Goal: Transaction & Acquisition: Purchase product/service

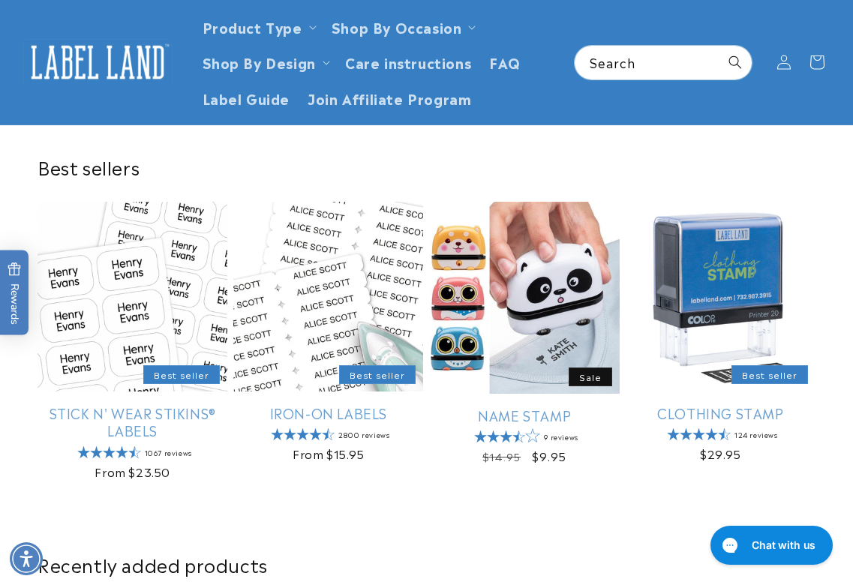
scroll to position [75, 0]
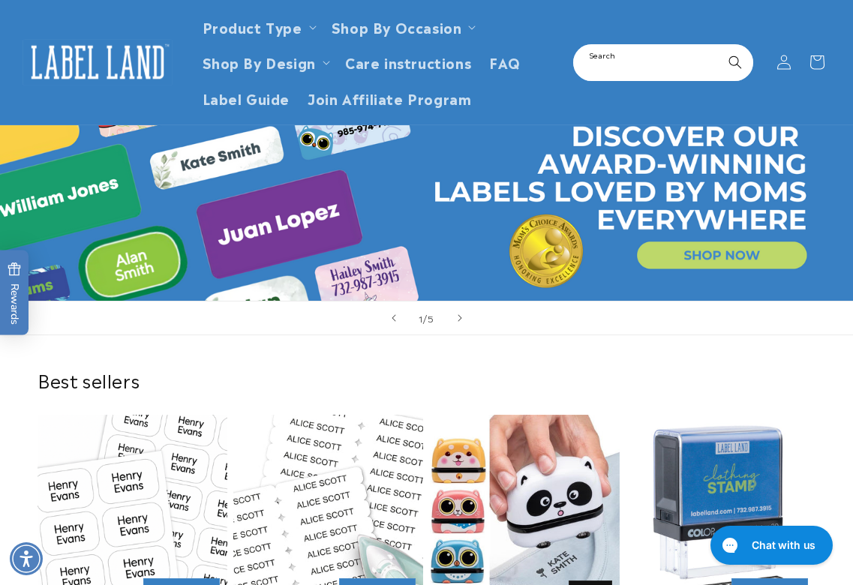
click at [646, 53] on input "Search" at bounding box center [663, 63] width 177 height 34
type input "**********"
click at [719, 46] on button "Search" at bounding box center [735, 62] width 33 height 33
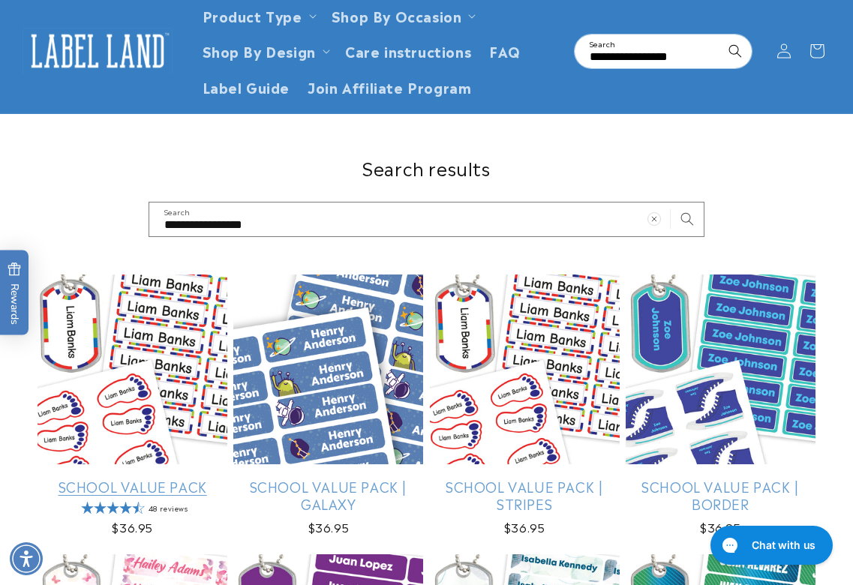
scroll to position [75, 0]
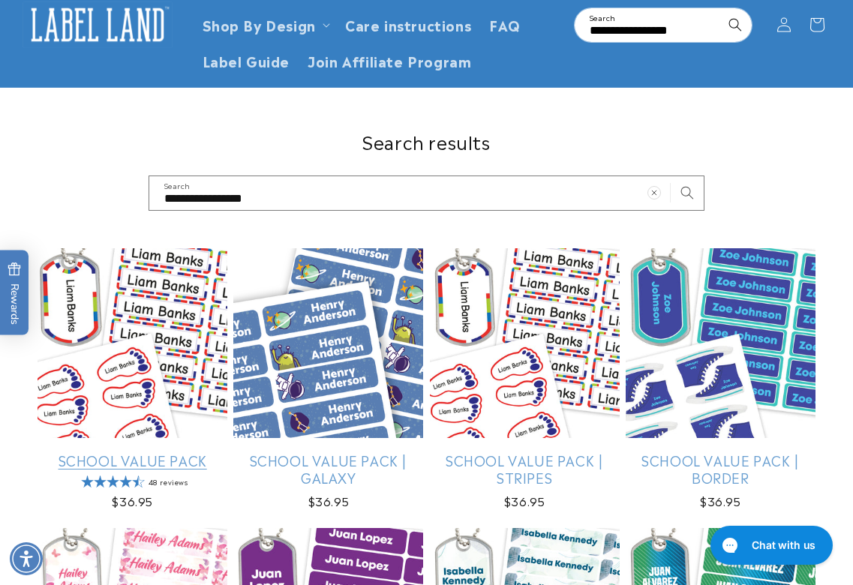
click at [143, 452] on link "School Value Pack" at bounding box center [133, 460] width 190 height 17
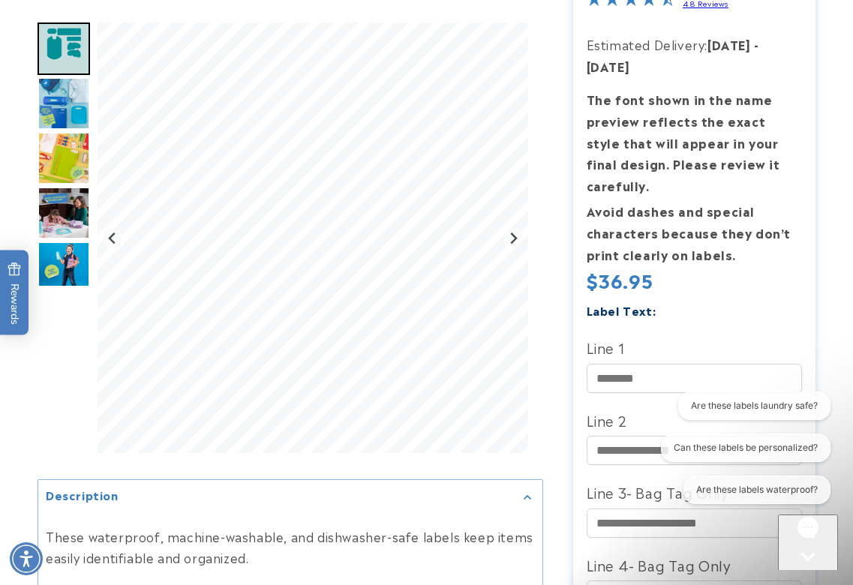
scroll to position [300, 0]
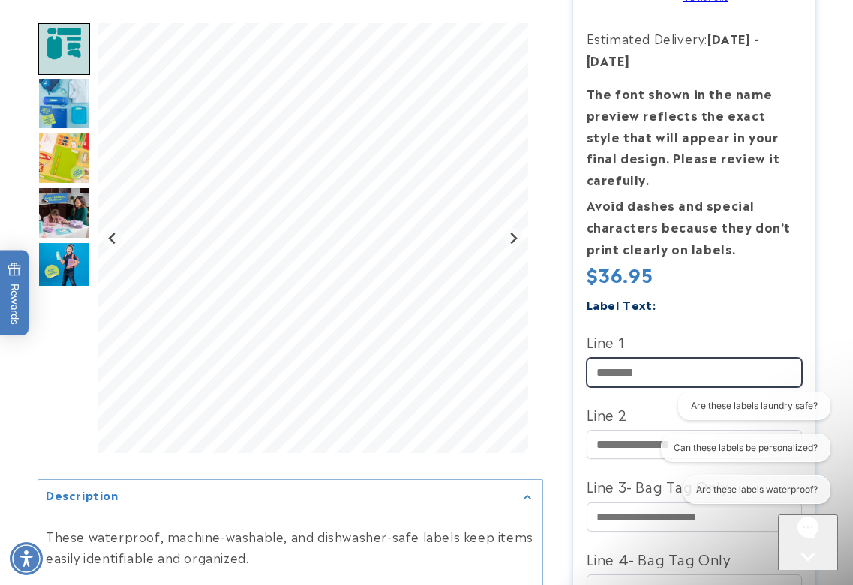
click at [656, 386] on input "Line 1" at bounding box center [695, 372] width 216 height 29
paste input "**********"
type input "**********"
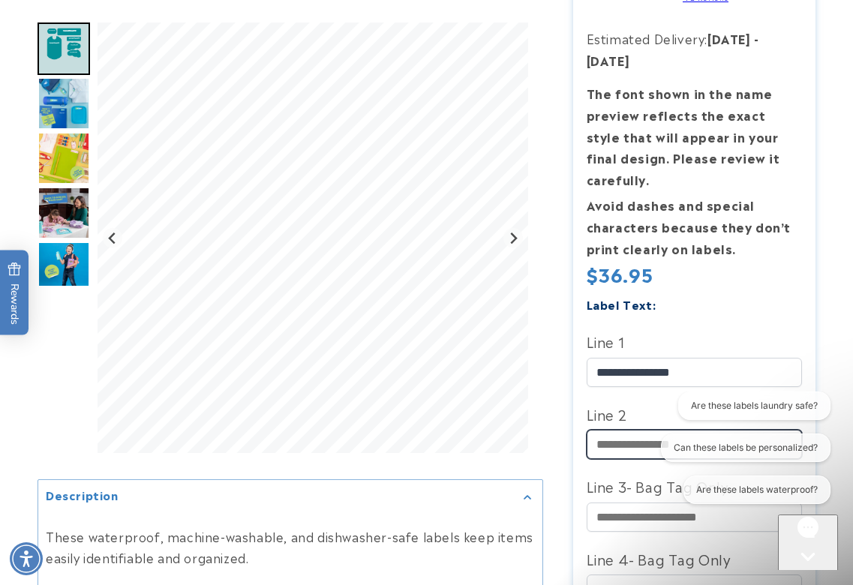
click at [614, 445] on input "Line 2" at bounding box center [695, 444] width 216 height 29
paste input "**********"
type input "**********"
click at [815, 575] on div "Close gorgias live chat" at bounding box center [808, 584] width 48 height 19
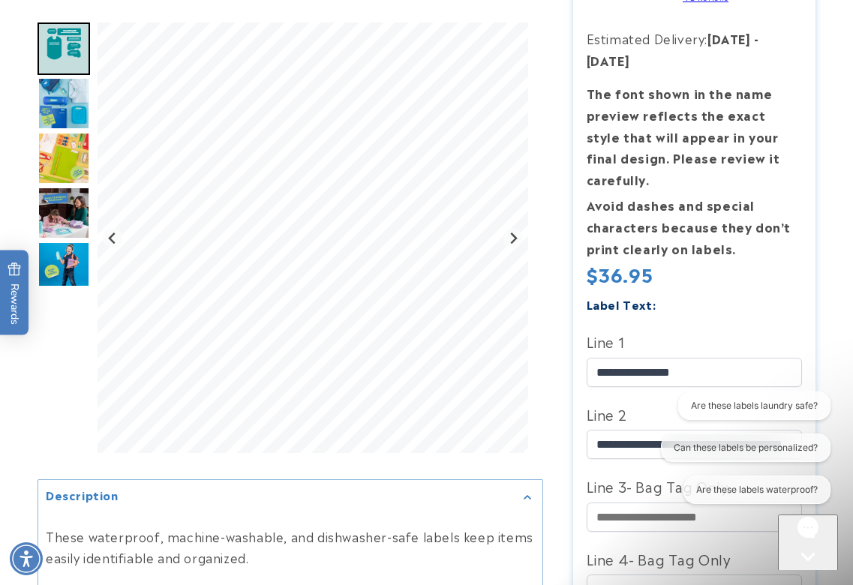
scroll to position [0, 0]
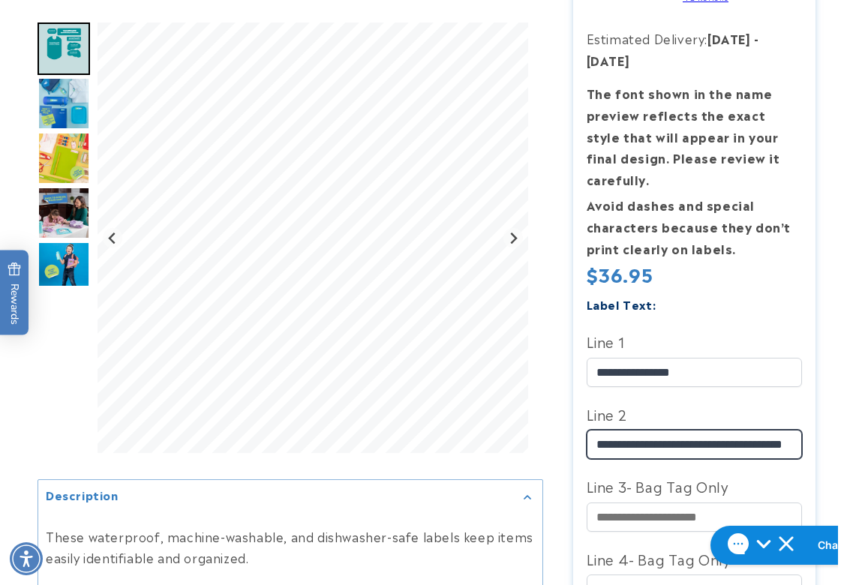
click at [743, 447] on input "**********" at bounding box center [695, 444] width 216 height 29
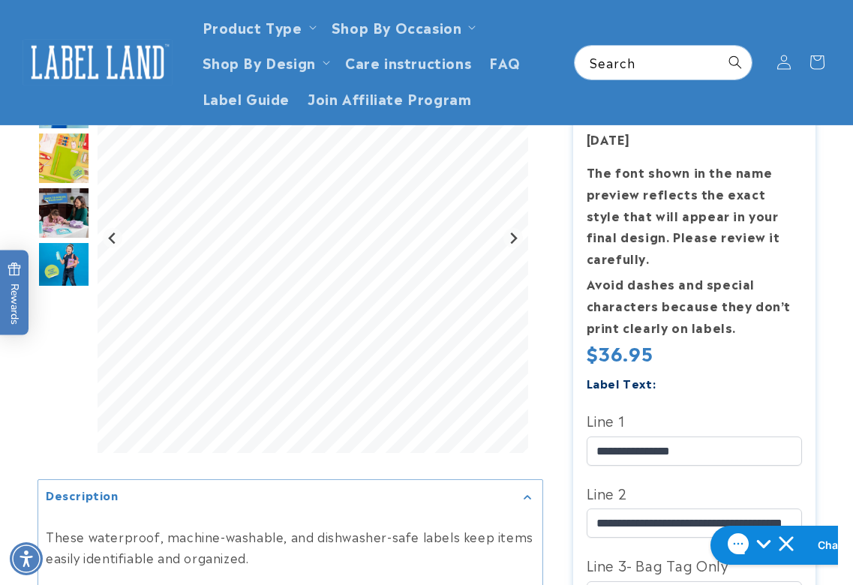
scroll to position [75, 0]
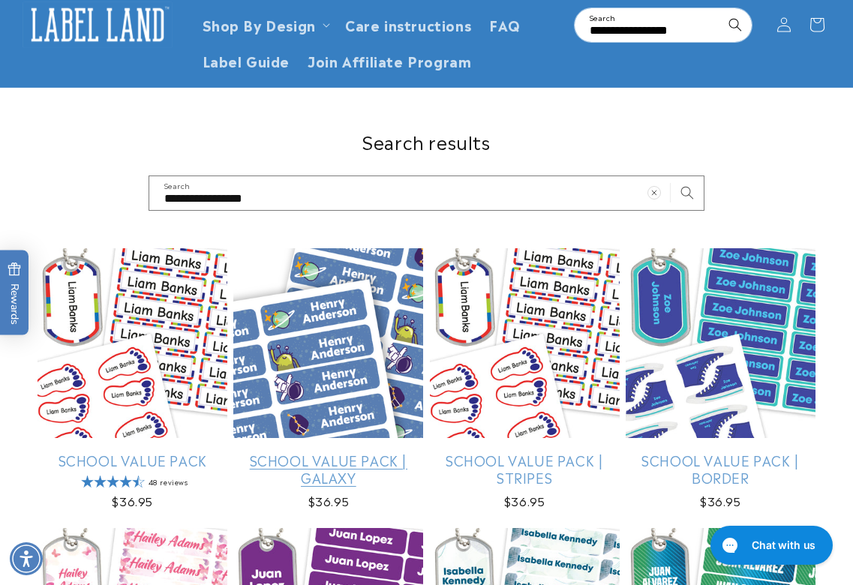
click at [272, 452] on link "School Value Pack | Galaxy" at bounding box center [328, 469] width 190 height 35
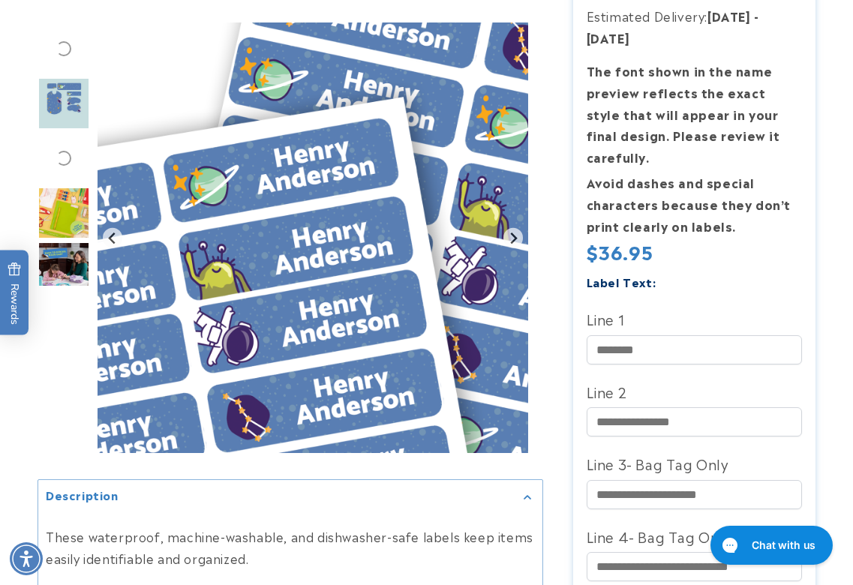
scroll to position [450, 0]
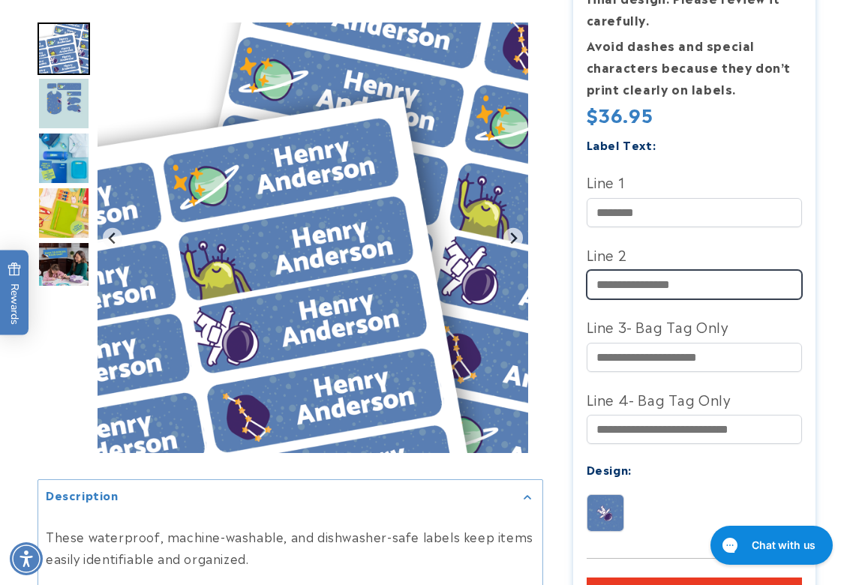
click at [626, 276] on input "Line 2" at bounding box center [695, 284] width 216 height 29
paste input "**********"
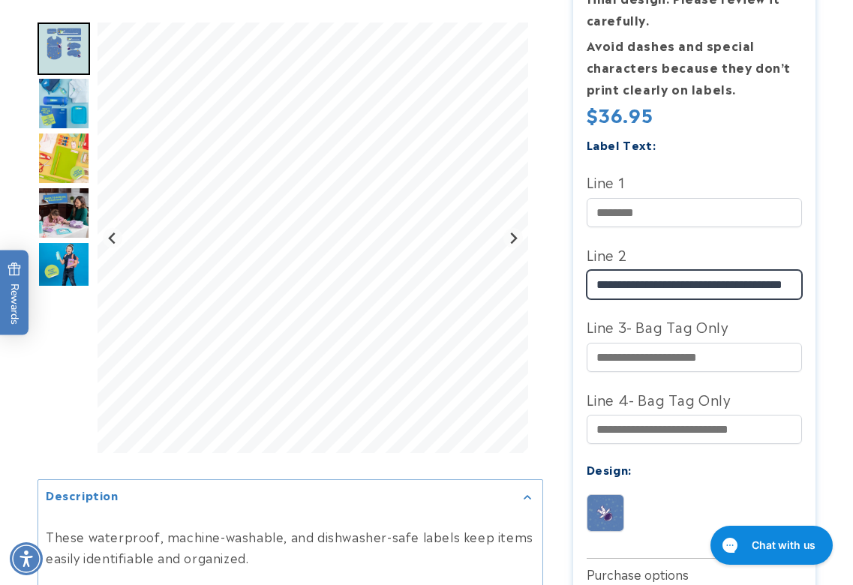
type input "**********"
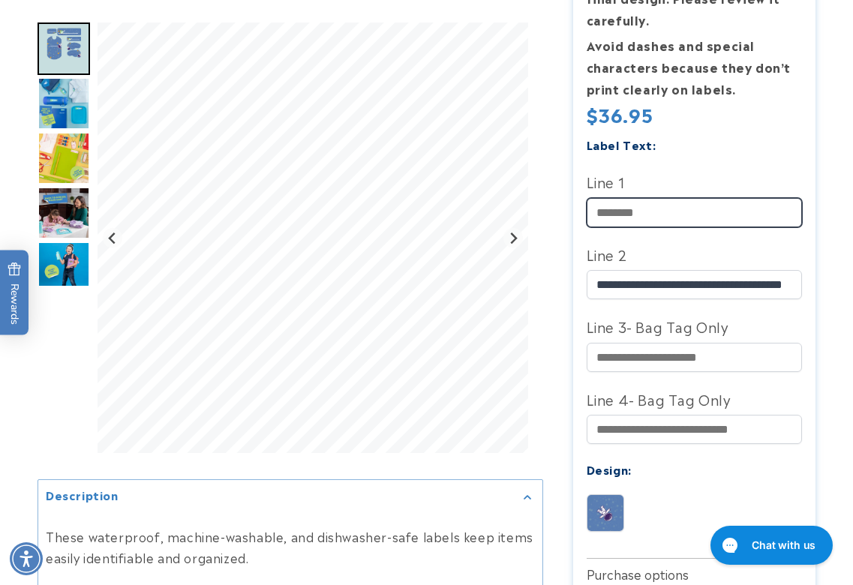
click at [624, 215] on input "Line 1" at bounding box center [695, 212] width 216 height 29
paste input "**********"
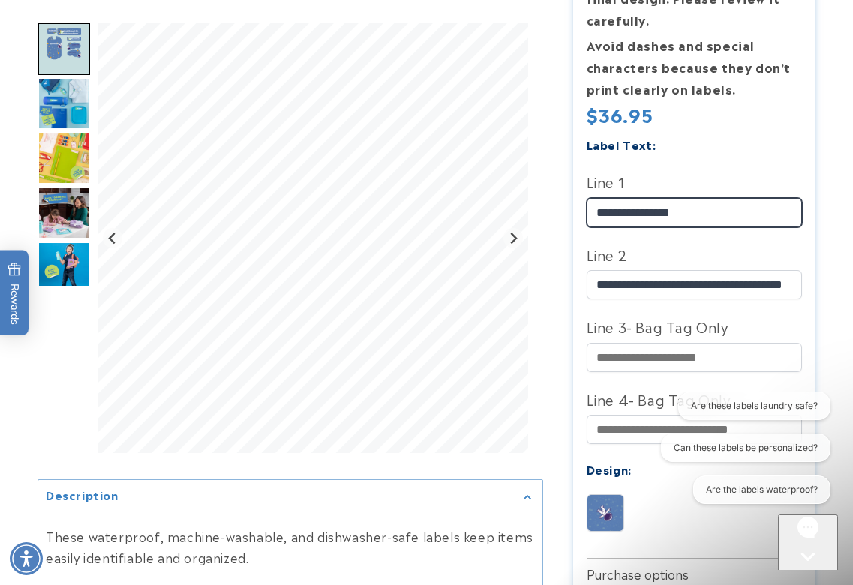
type input "**********"
click at [818, 575] on div "Close gorgias live chat" at bounding box center [808, 584] width 48 height 19
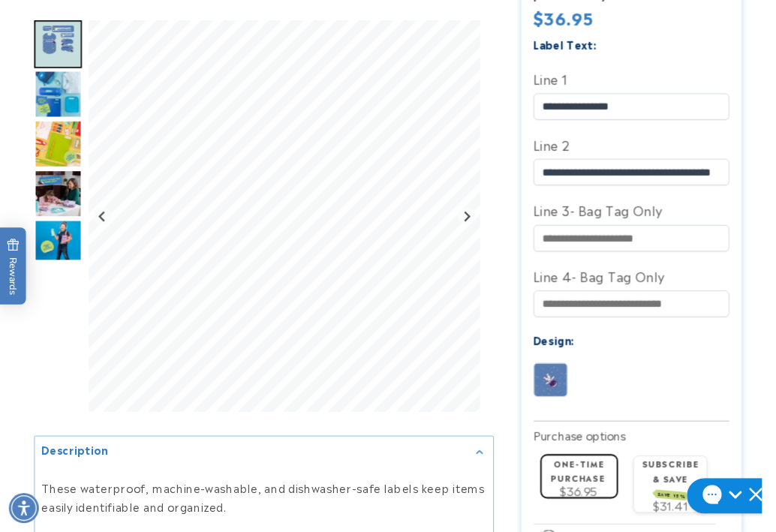
scroll to position [750, 0]
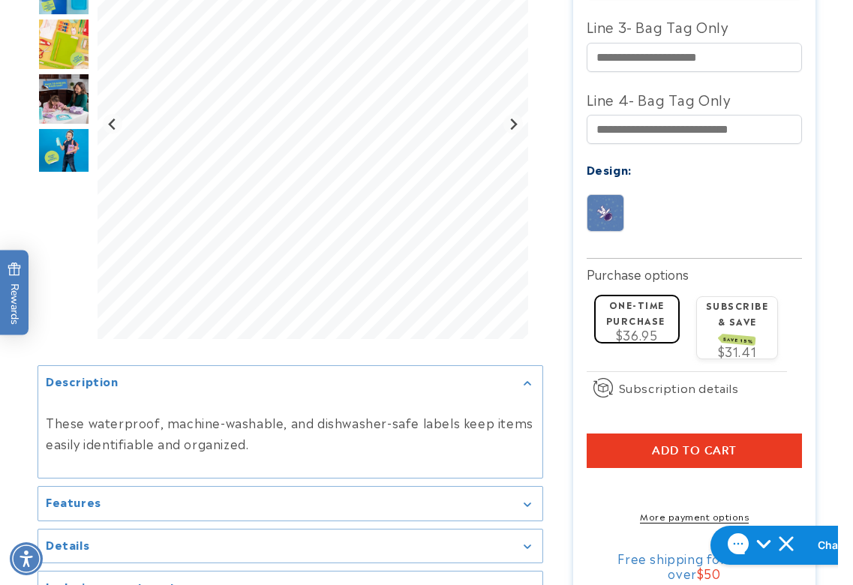
click at [623, 450] on button "Add to cart" at bounding box center [695, 451] width 216 height 35
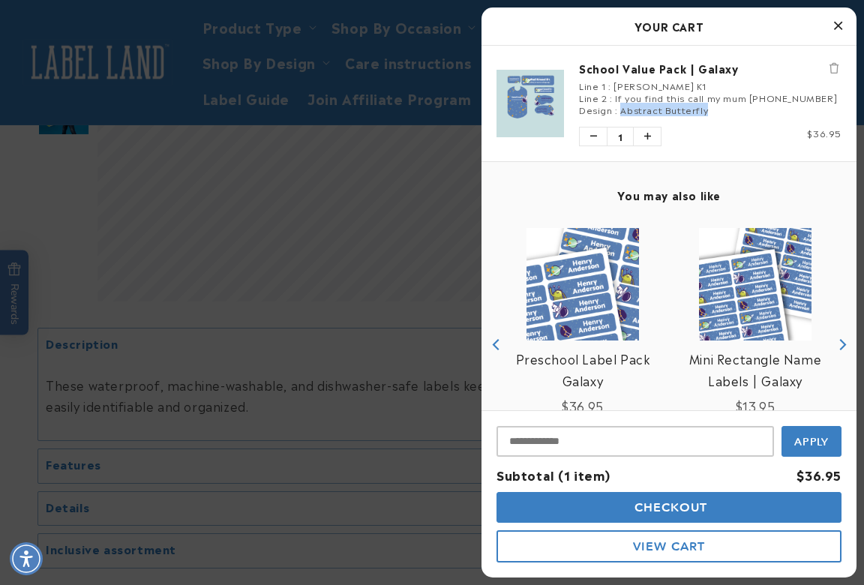
drag, startPoint x: 707, startPoint y: 114, endPoint x: 619, endPoint y: 109, distance: 88.7
click at [619, 109] on div "Design : Abstract Butterfly" at bounding box center [710, 110] width 263 height 12
drag, startPoint x: 619, startPoint y: 109, endPoint x: 745, endPoint y: 133, distance: 128.3
click at [745, 133] on div "Price $36.95" at bounding box center [775, 133] width 131 height 12
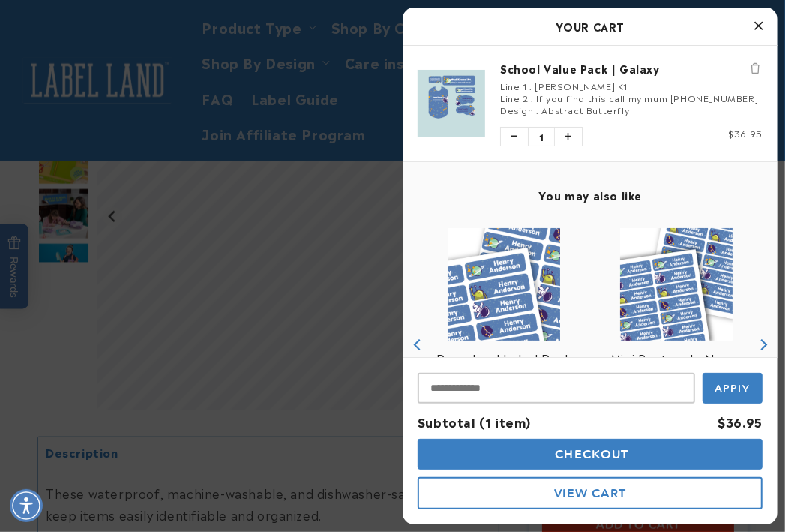
click at [763, 29] on icon "Close Cart" at bounding box center [759, 26] width 8 height 14
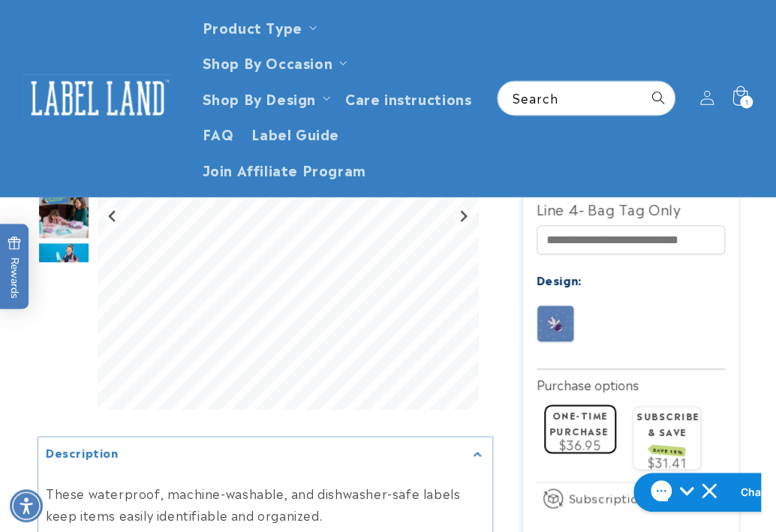
click at [734, 80] on icon at bounding box center [739, 97] width 35 height 35
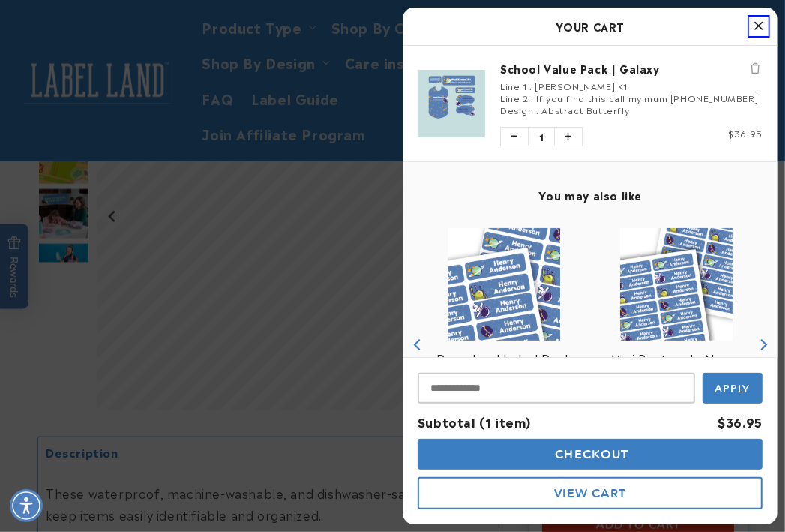
click at [755, 25] on icon "Close Cart" at bounding box center [759, 26] width 8 height 14
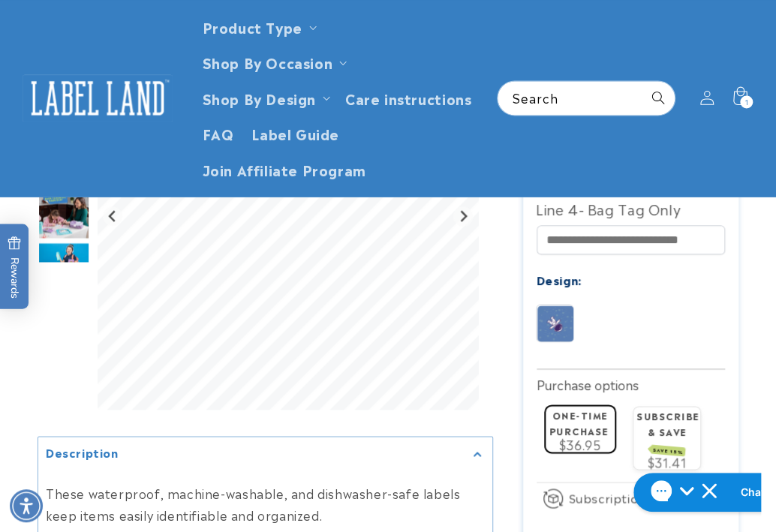
scroll to position [614, 0]
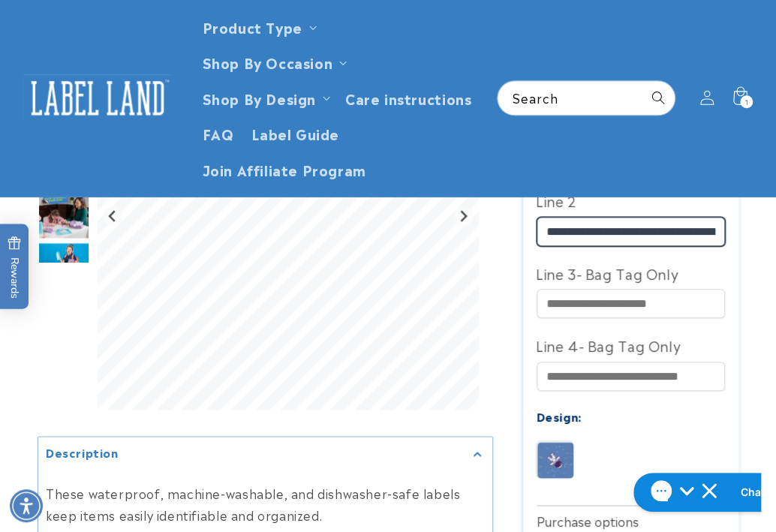
click at [653, 217] on input "**********" at bounding box center [630, 231] width 189 height 29
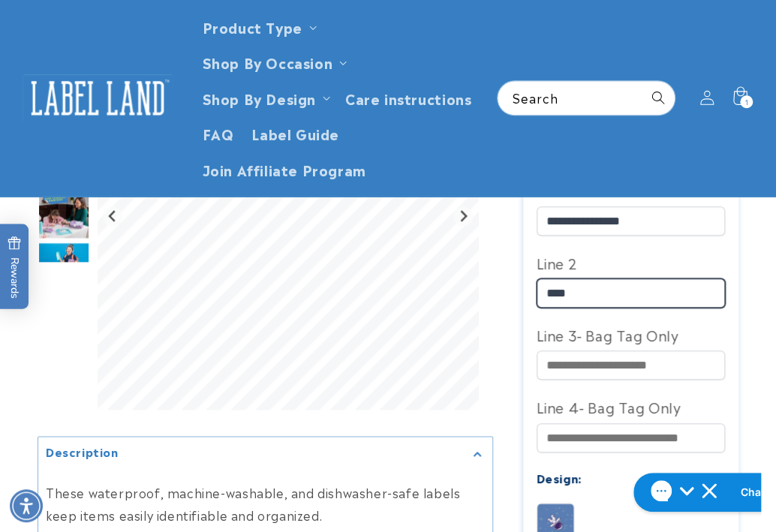
scroll to position [477, 0]
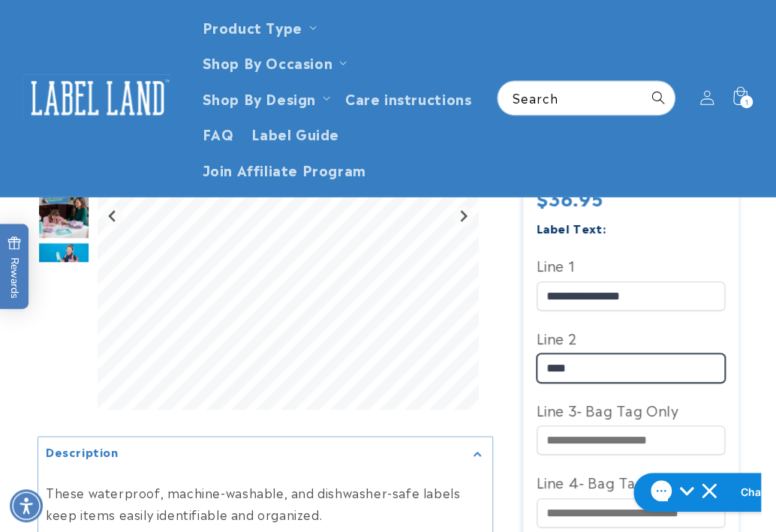
type input "****"
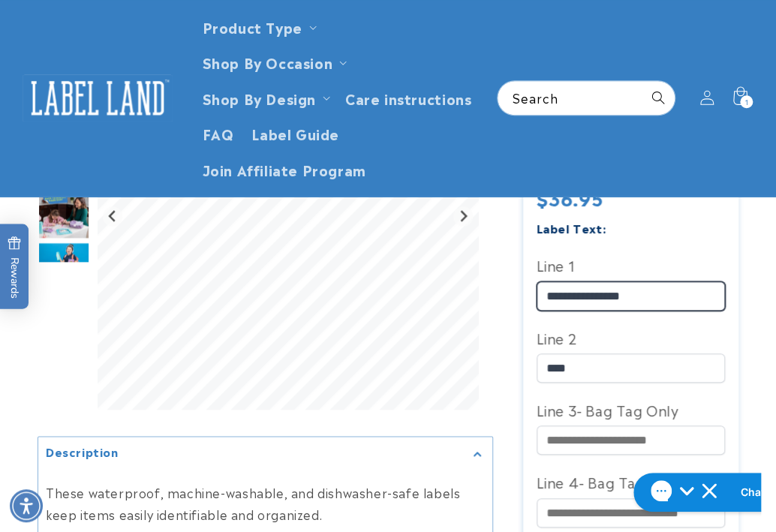
click at [402, 247] on div at bounding box center [388, 382] width 701 height 1211
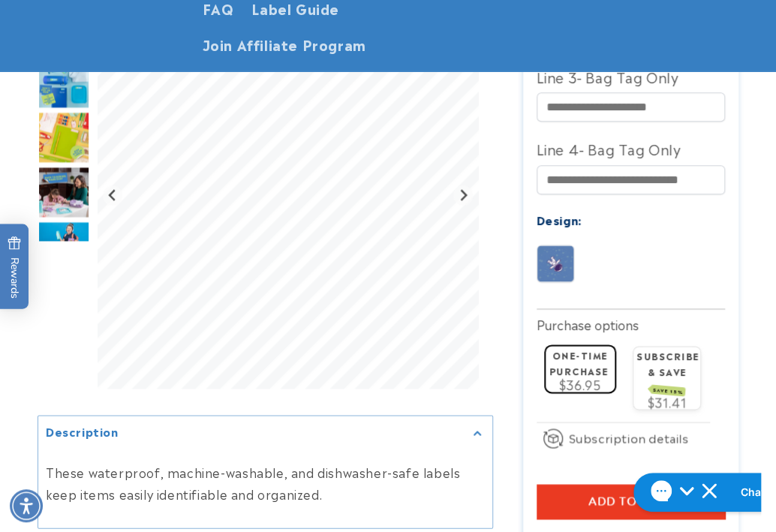
scroll to position [818, 0]
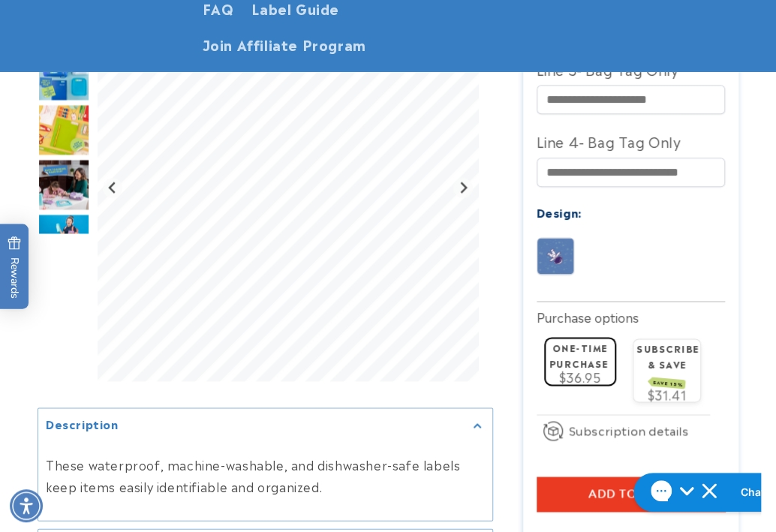
type input "****"
click at [566, 476] on button "Add to cart" at bounding box center [630, 493] width 189 height 35
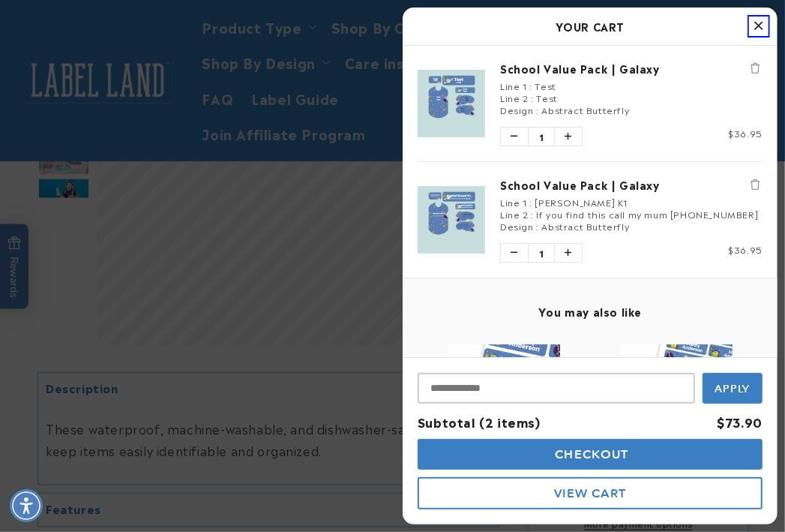
click at [762, 25] on icon "Close Cart" at bounding box center [759, 26] width 8 height 14
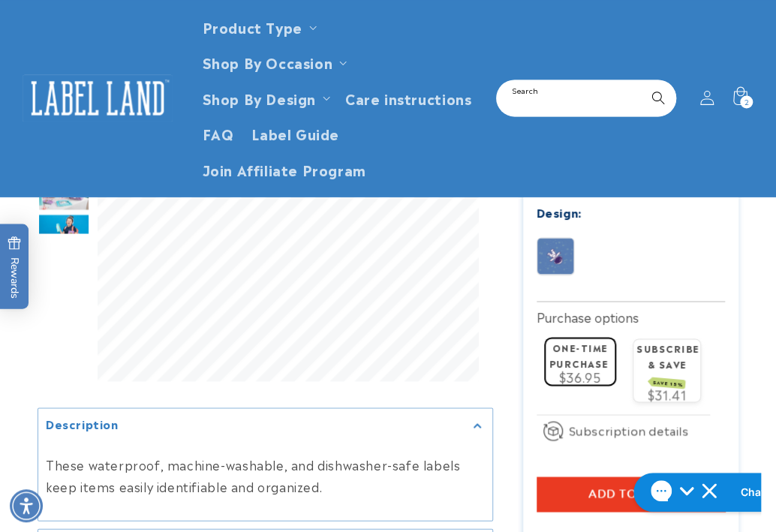
click at [543, 86] on input "Search" at bounding box center [585, 98] width 177 height 34
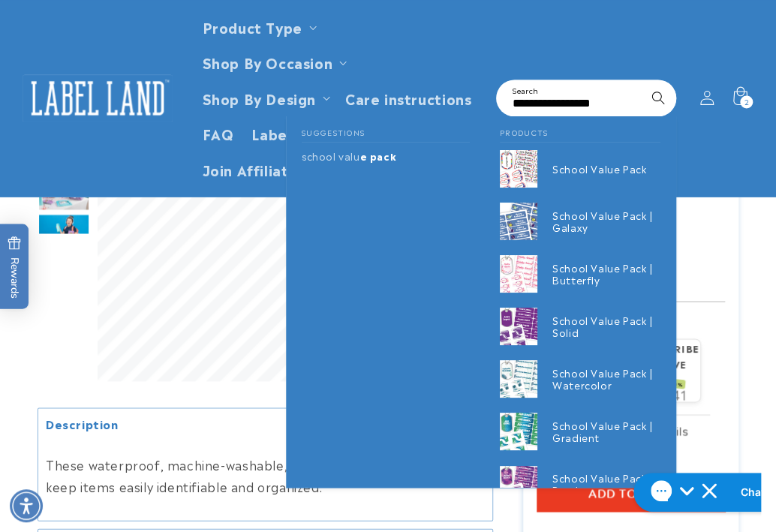
scroll to position [0, 16]
type input "**********"
click at [641, 81] on button "Search" at bounding box center [657, 97] width 33 height 33
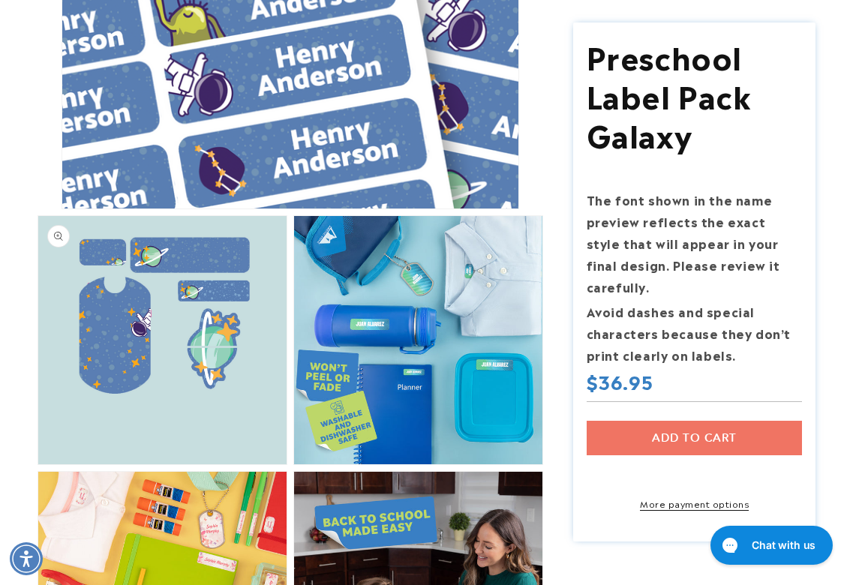
scroll to position [450, 0]
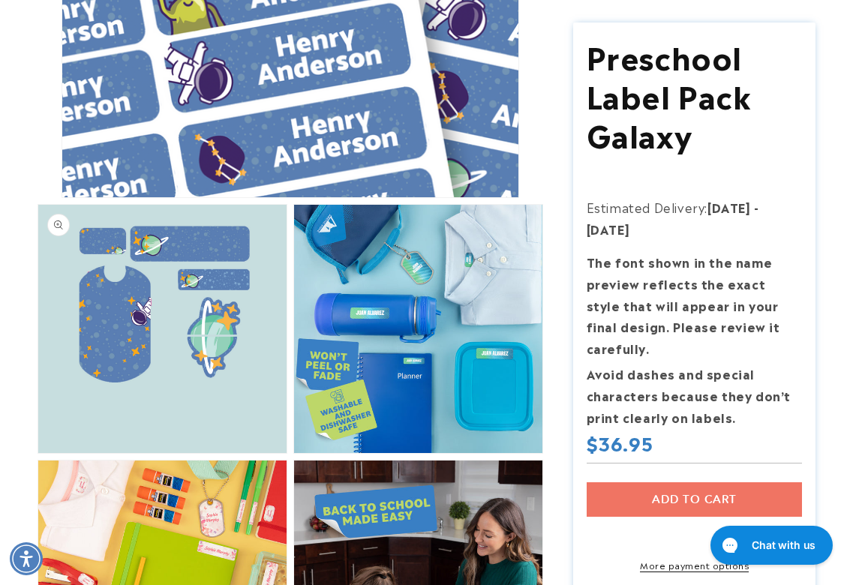
click at [38, 453] on button "Open media 2 in modal" at bounding box center [38, 453] width 0 height 0
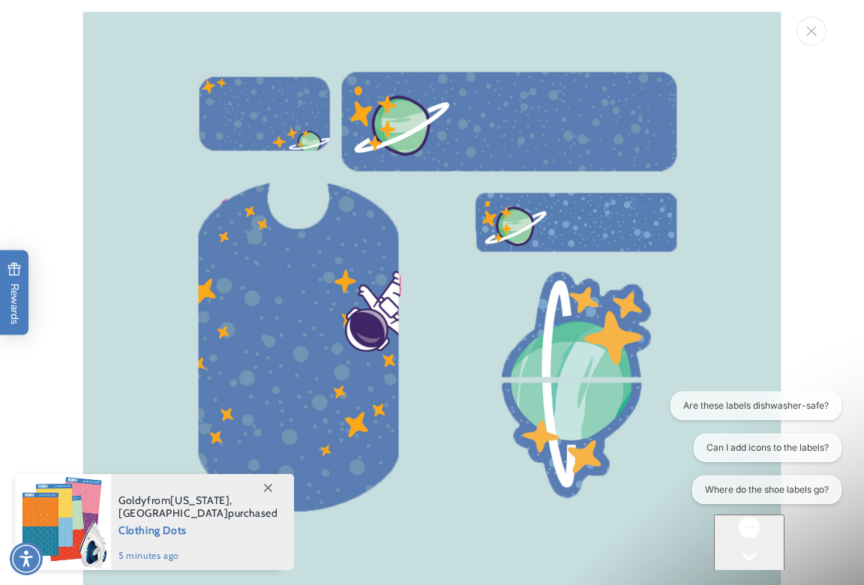
scroll to position [0, 0]
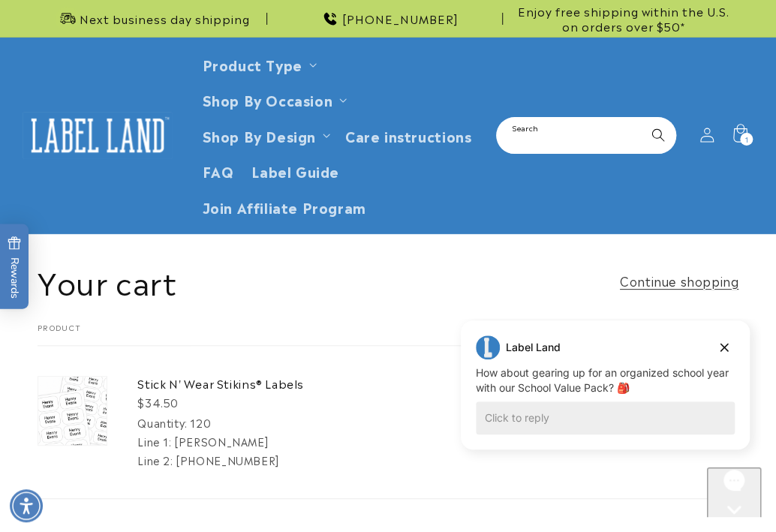
click at [598, 119] on input "Search" at bounding box center [585, 136] width 177 height 34
click at [719, 346] on icon "Dismiss campaign" at bounding box center [723, 347] width 15 height 18
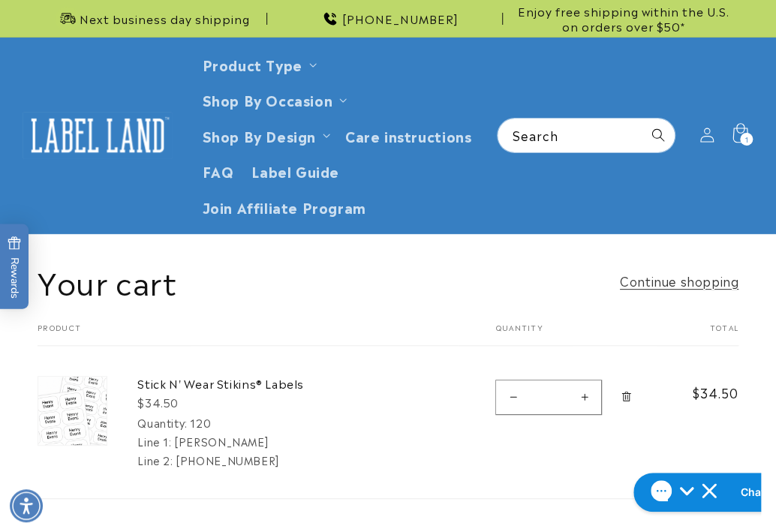
click at [735, 118] on icon at bounding box center [739, 135] width 35 height 35
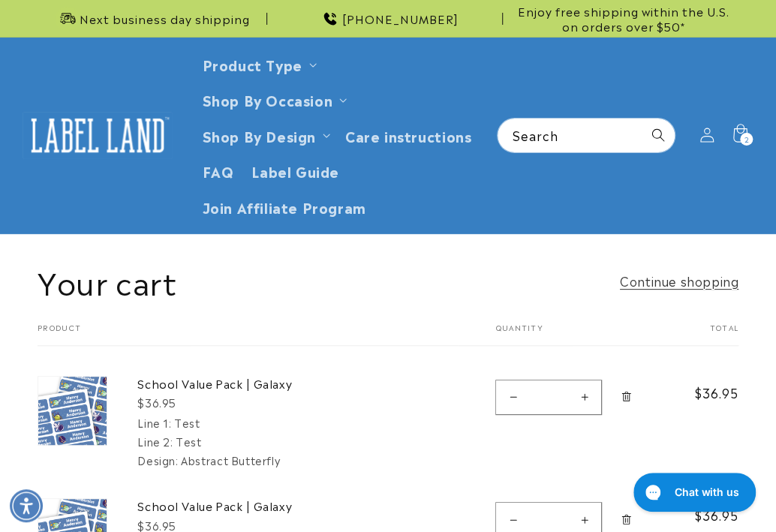
click at [627, 395] on icon "Remove School Value Pack | Galaxy" at bounding box center [626, 397] width 3 height 5
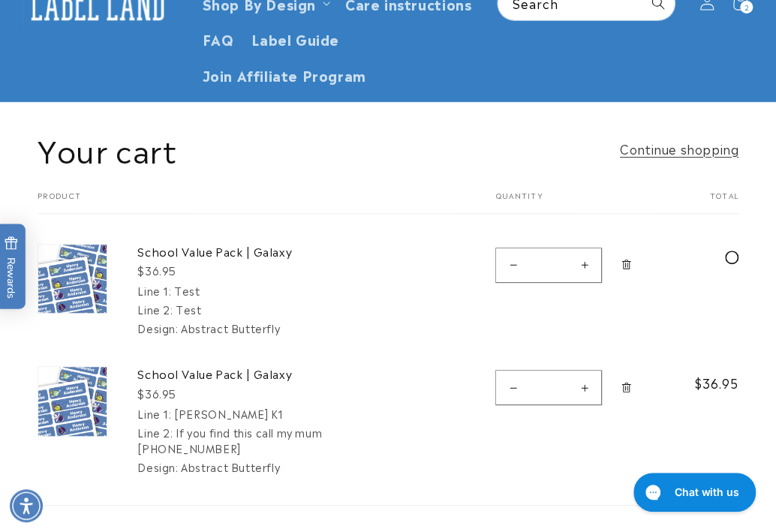
scroll to position [136, 0]
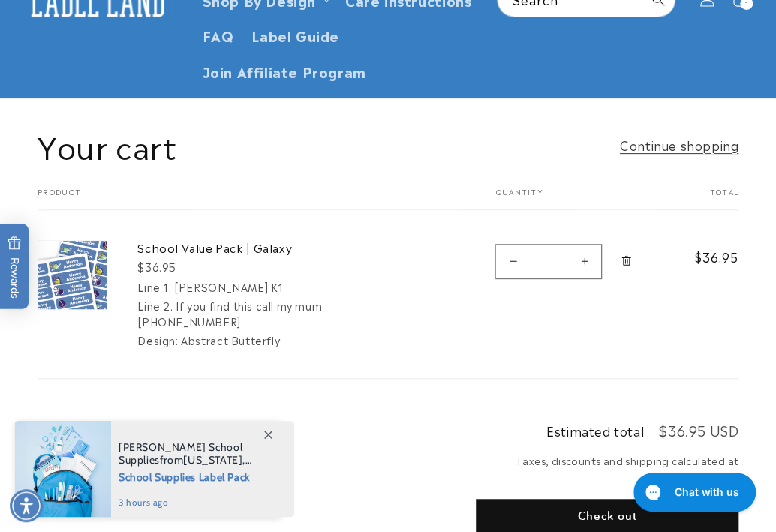
click at [626, 255] on icon "Remove School Value Pack | Galaxy" at bounding box center [625, 260] width 11 height 11
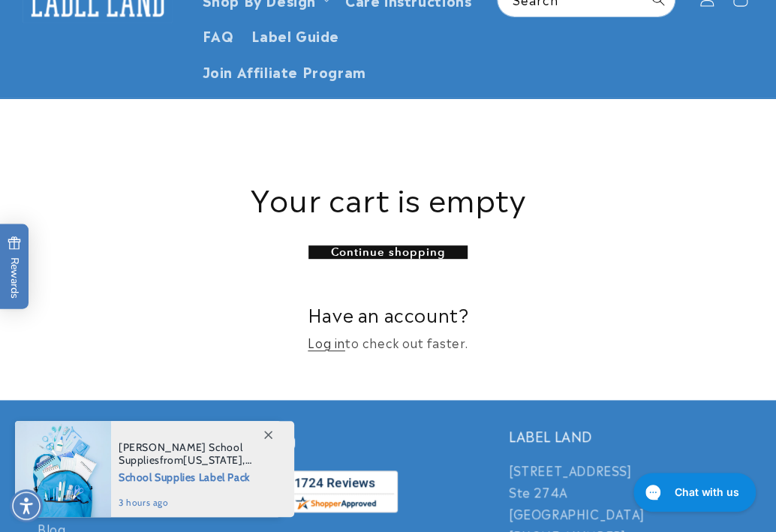
click at [266, 434] on icon at bounding box center [268, 435] width 8 height 8
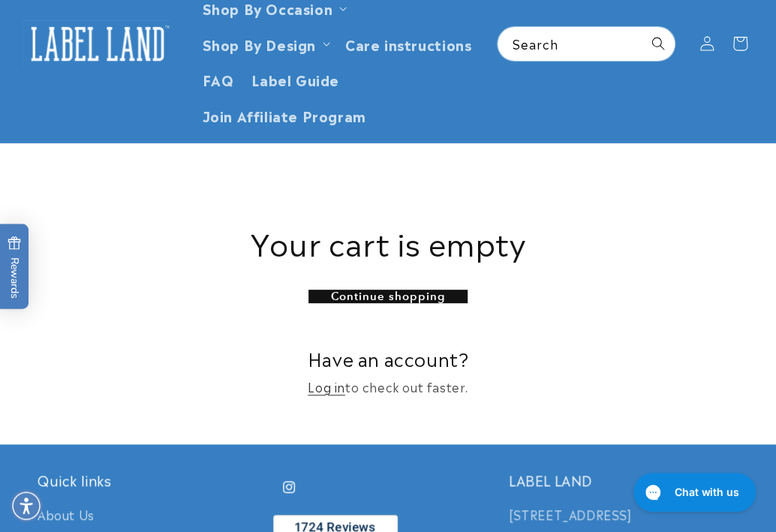
scroll to position [0, 0]
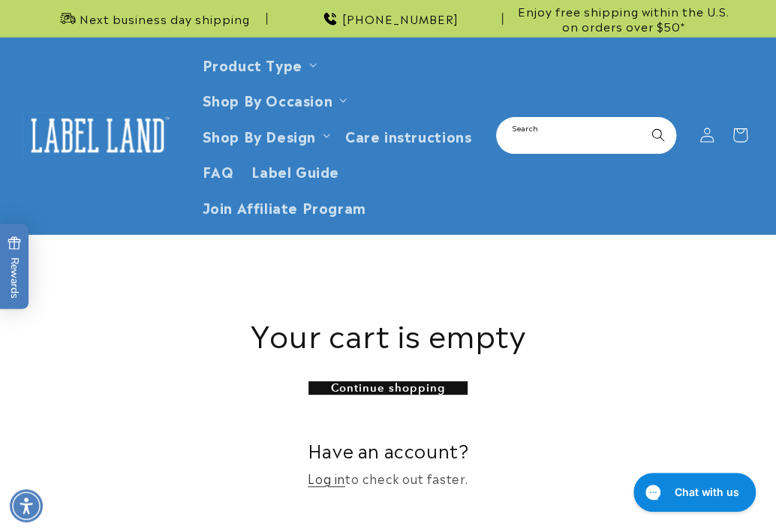
click at [523, 124] on input "Search" at bounding box center [585, 136] width 177 height 34
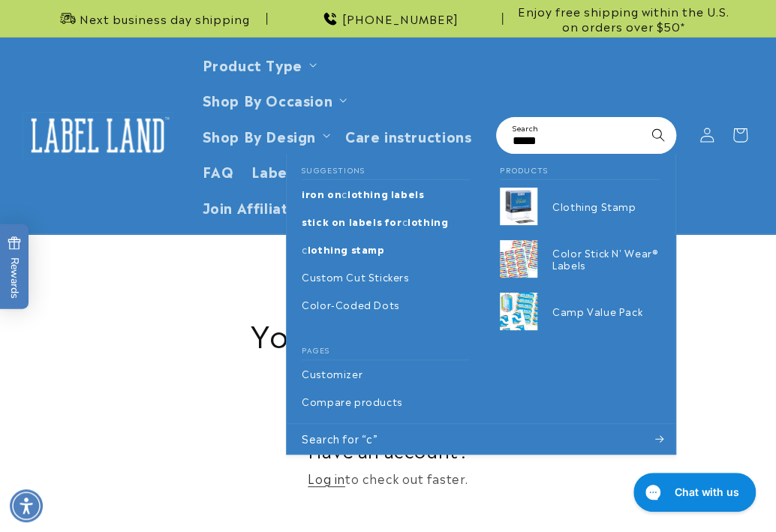
type input "*****"
click at [641, 119] on button "Search" at bounding box center [657, 135] width 33 height 33
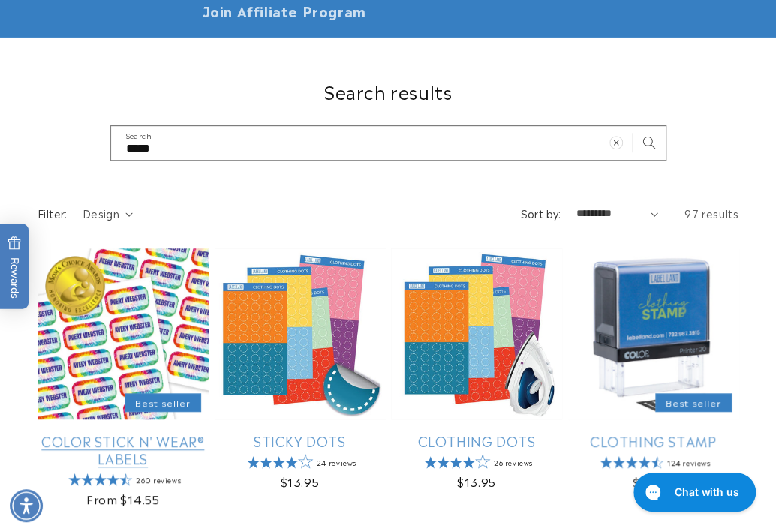
scroll to position [204, 0]
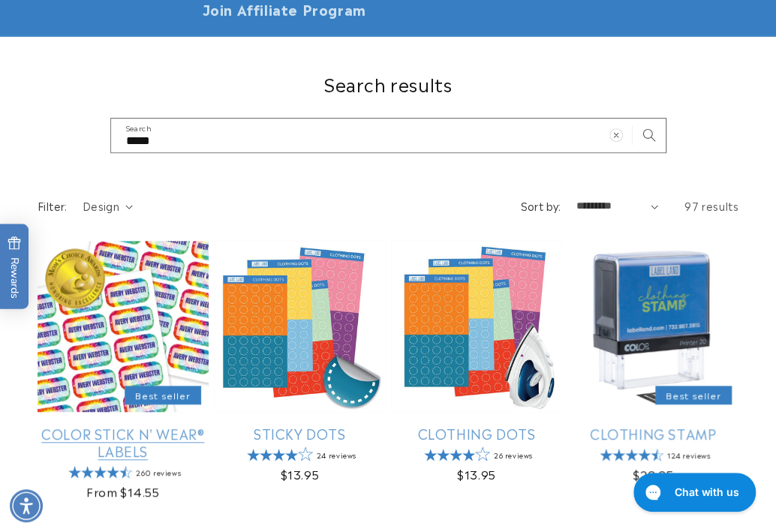
click at [100, 425] on link "Color Stick N' Wear® Labels" at bounding box center [123, 442] width 171 height 35
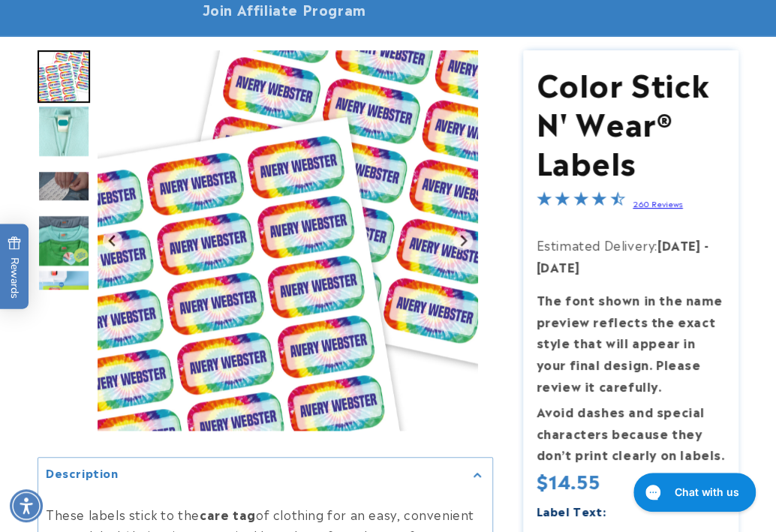
scroll to position [341, 0]
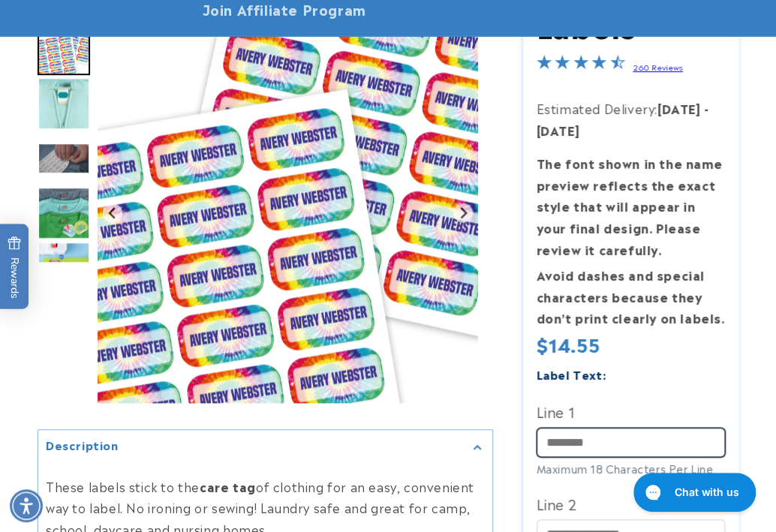
click at [588, 428] on input "Line 1" at bounding box center [630, 442] width 189 height 29
paste input "*******"
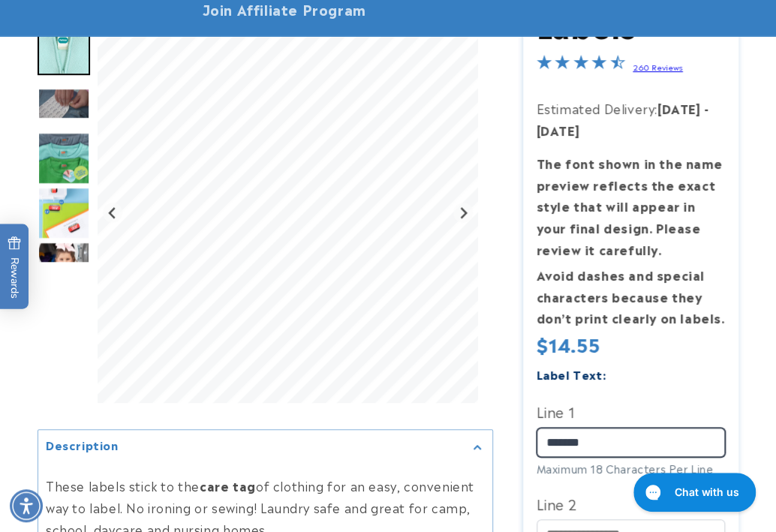
type input "*******"
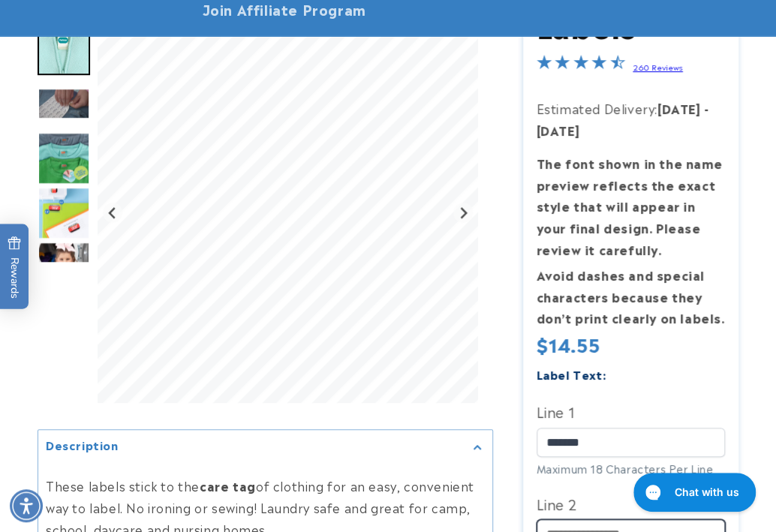
click at [566, 519] on input "Line 2" at bounding box center [630, 533] width 189 height 29
paste input "**********"
click at [566, 519] on input "**********" at bounding box center [630, 533] width 189 height 29
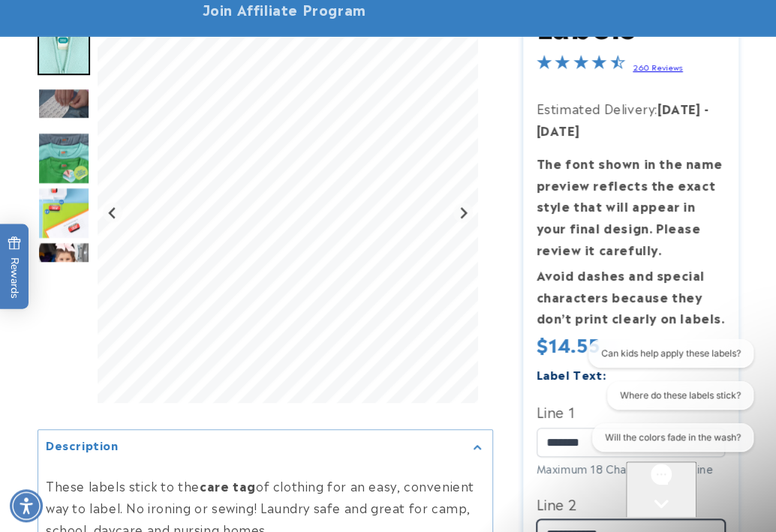
scroll to position [0, 0]
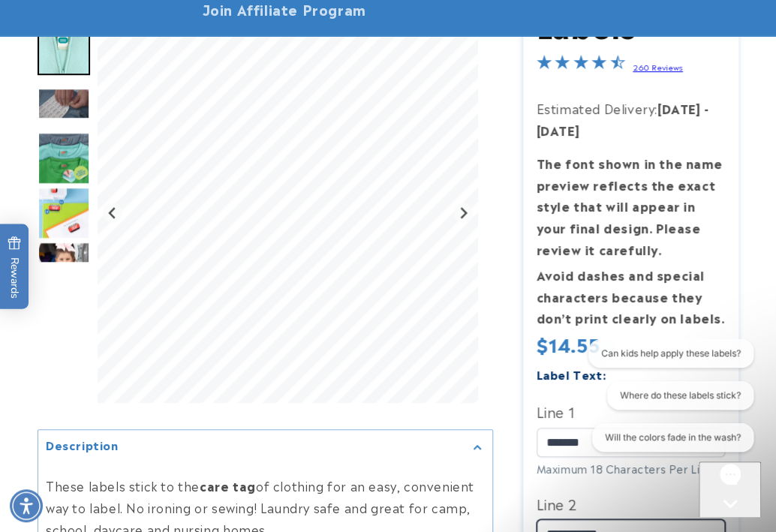
click at [588, 519] on input "**********" at bounding box center [630, 533] width 189 height 29
click at [568, 519] on input "**********" at bounding box center [630, 533] width 189 height 29
click at [590, 519] on input "**********" at bounding box center [630, 533] width 189 height 29
type input "**********"
click at [710, 492] on button "Chat with us" at bounding box center [731, 517] width 60 height 112
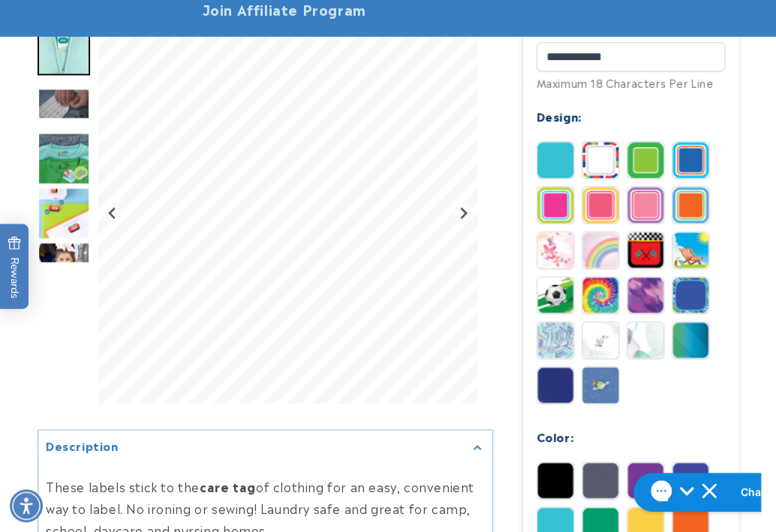
scroll to position [818, 0]
click at [644, 142] on img at bounding box center [645, 160] width 36 height 36
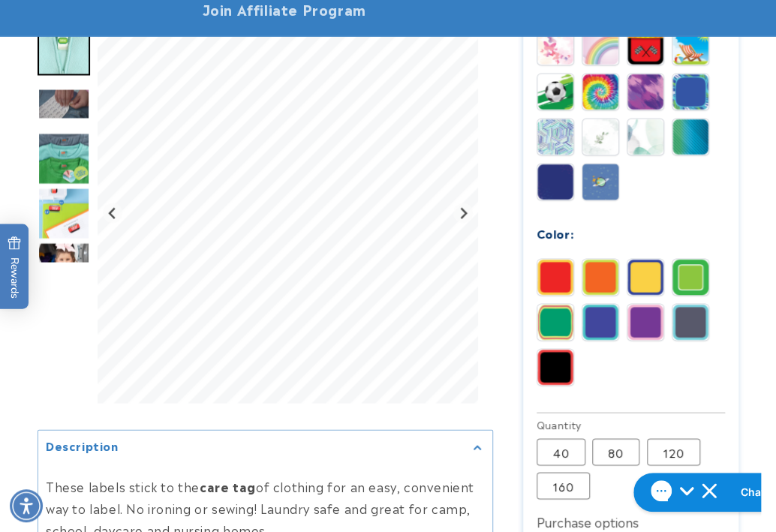
scroll to position [1022, 0]
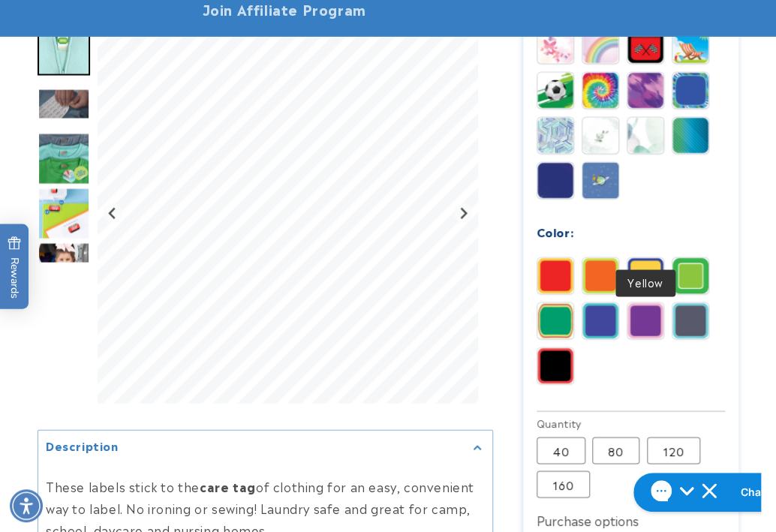
click at [650, 257] on img at bounding box center [645, 275] width 36 height 36
click at [662, 437] on label "120 Variant sold out or unavailable" at bounding box center [673, 450] width 53 height 27
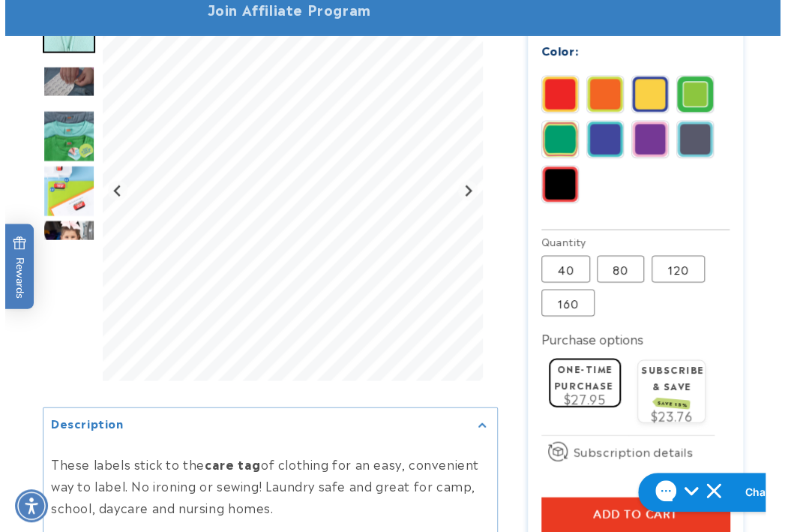
scroll to position [1227, 0]
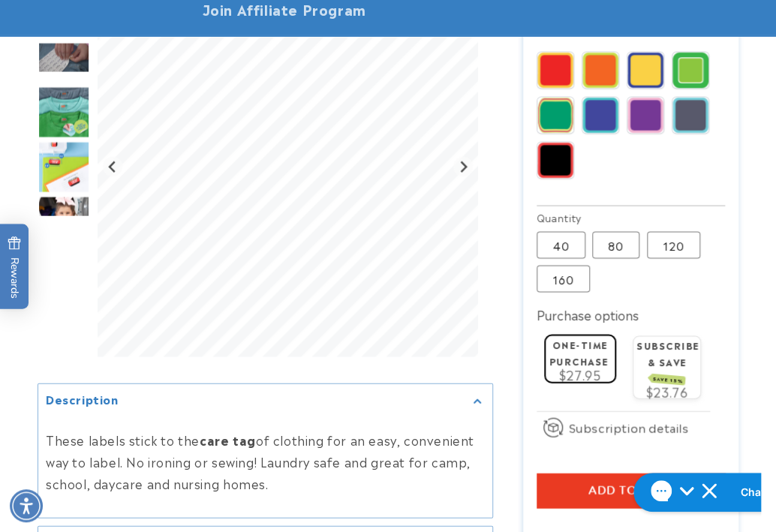
click at [544, 473] on button "Add to cart" at bounding box center [630, 490] width 189 height 35
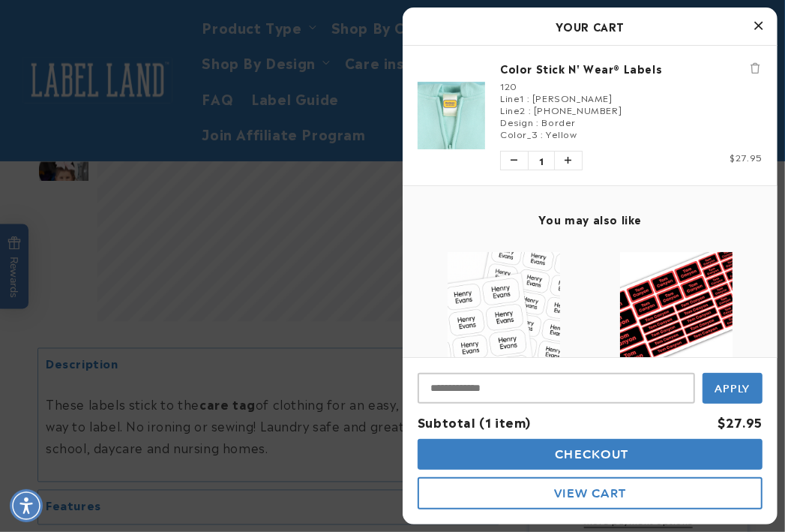
click at [604, 454] on span "Checkout" at bounding box center [590, 454] width 77 height 14
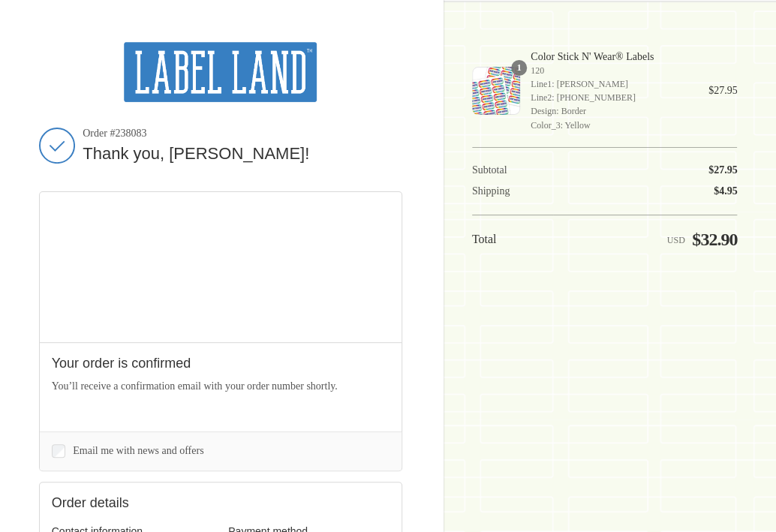
click at [132, 127] on span "Order #238083" at bounding box center [242, 134] width 319 height 14
copy span "238083"
drag, startPoint x: 596, startPoint y: 354, endPoint x: 330, endPoint y: 154, distance: 333.2
click at [595, 352] on div "Shopping cart Product image Description Quantity Price 1 Color Stick N' Wear® L…" at bounding box center [605, 266] width 266 height 448
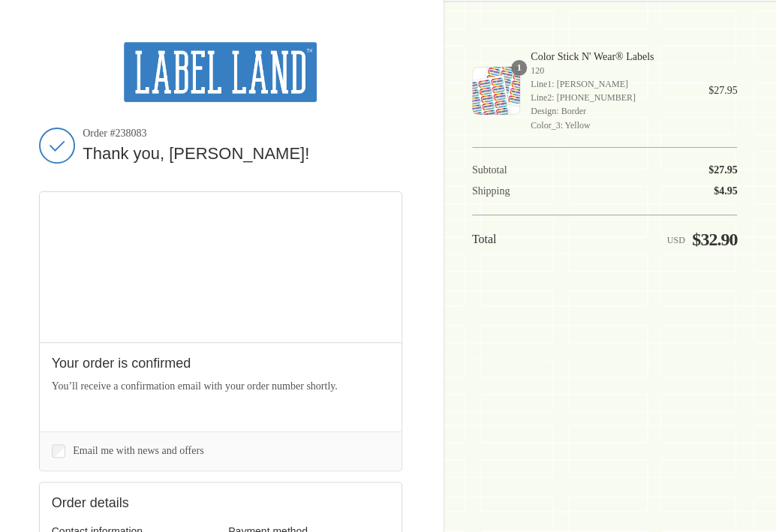
drag, startPoint x: 155, startPoint y: 134, endPoint x: 82, endPoint y: 133, distance: 73.5
click at [83, 133] on span "Order #238083" at bounding box center [242, 134] width 319 height 14
copy span "Order #238083"
drag, startPoint x: 635, startPoint y: 341, endPoint x: 584, endPoint y: 304, distance: 62.9
click at [635, 341] on div "Shopping cart Product image Description Quantity Price 1 Color Stick N' Wear® L…" at bounding box center [605, 266] width 266 height 448
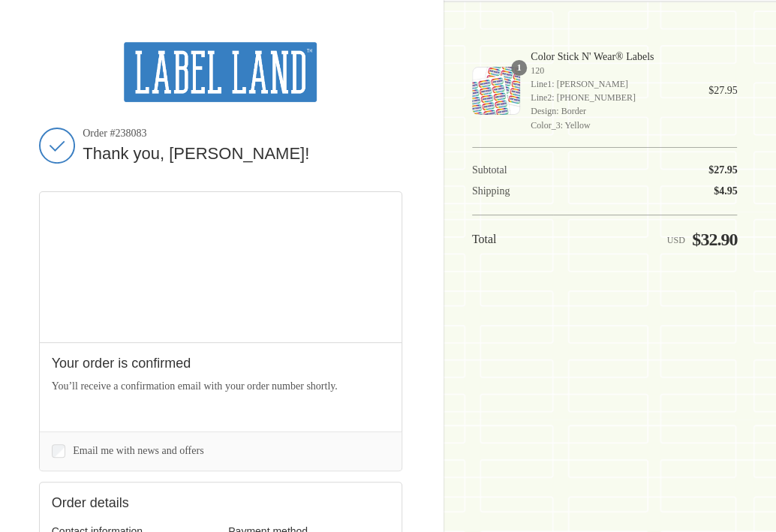
click at [220, 84] on img at bounding box center [220, 72] width 193 height 60
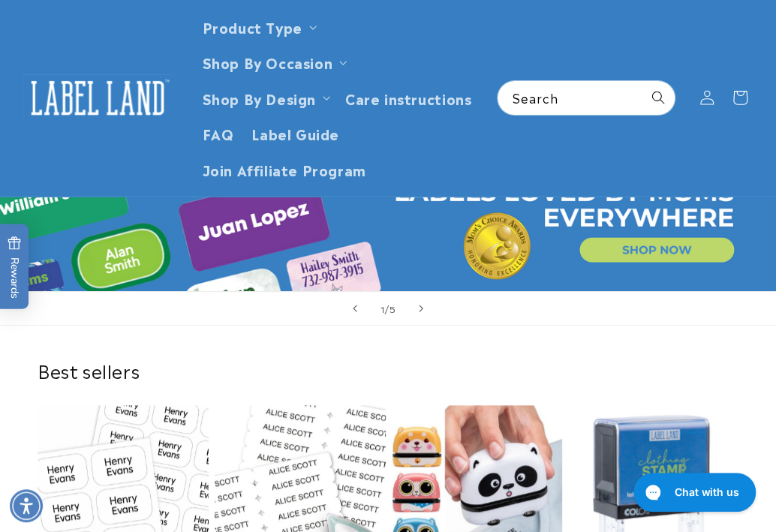
scroll to position [136, 0]
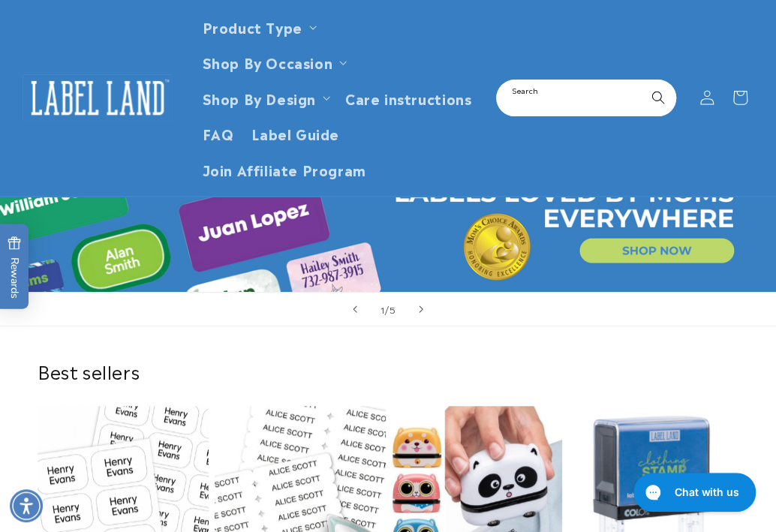
click at [584, 92] on input "Search" at bounding box center [585, 98] width 177 height 34
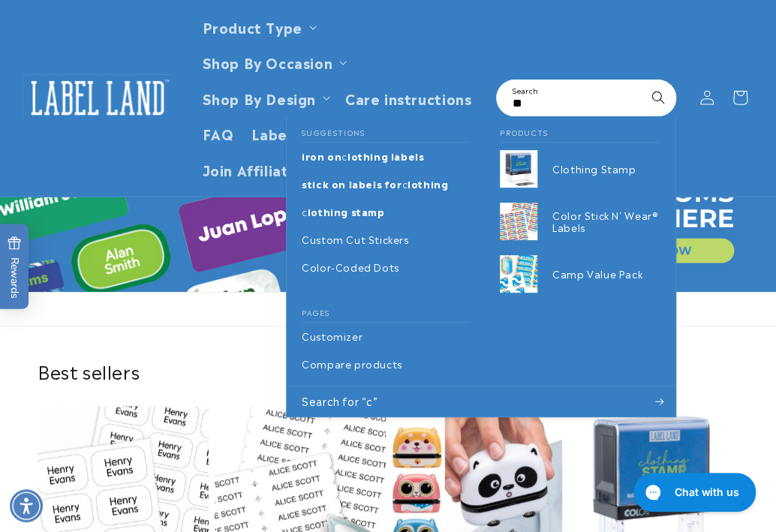
type input "*"
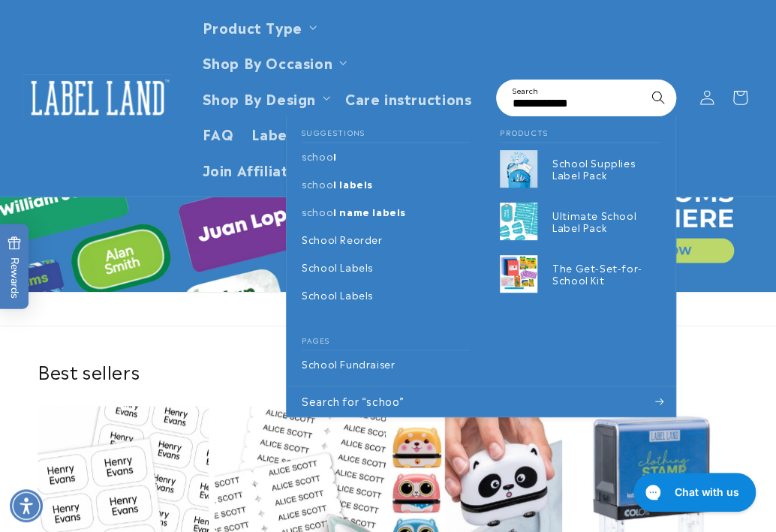
type input "**********"
click at [641, 81] on button "Search" at bounding box center [657, 97] width 33 height 33
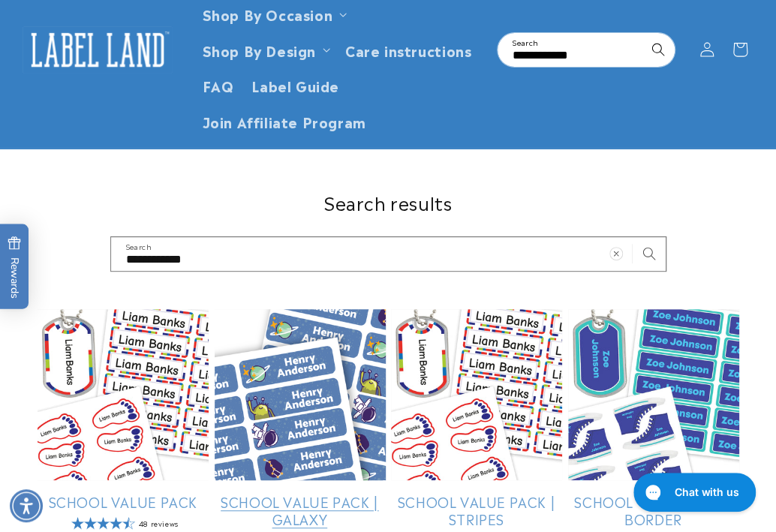
scroll to position [136, 0]
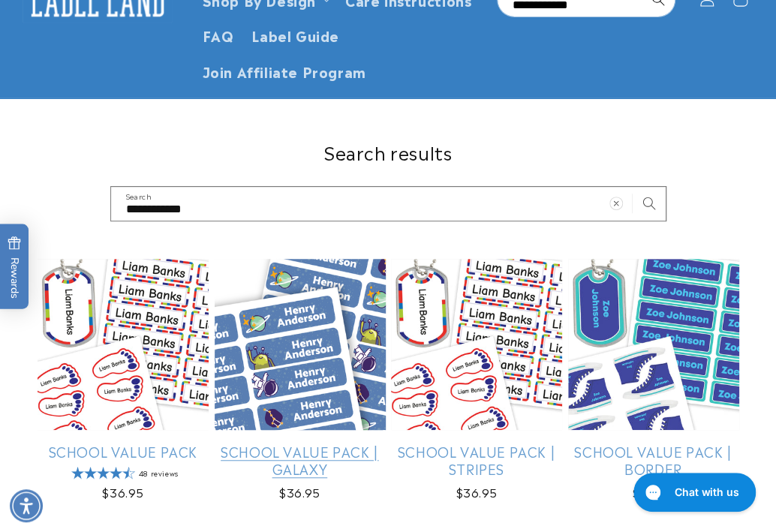
click at [262, 443] on link "School Value Pack | Galaxy" at bounding box center [300, 460] width 171 height 35
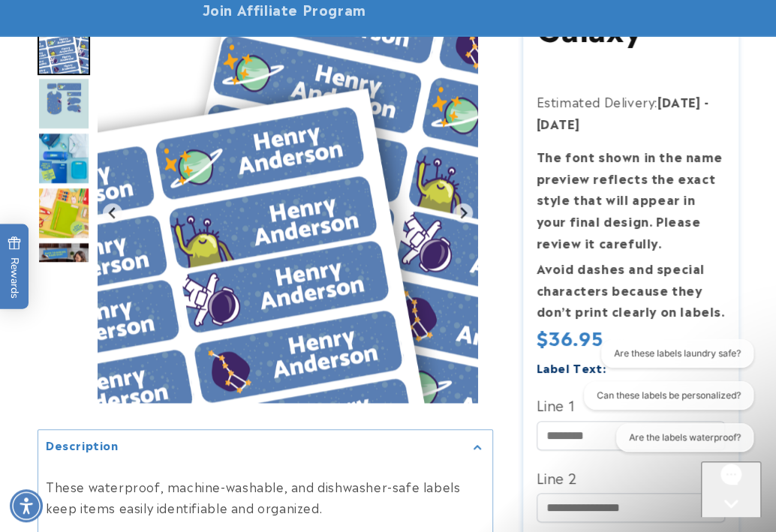
scroll to position [341, 0]
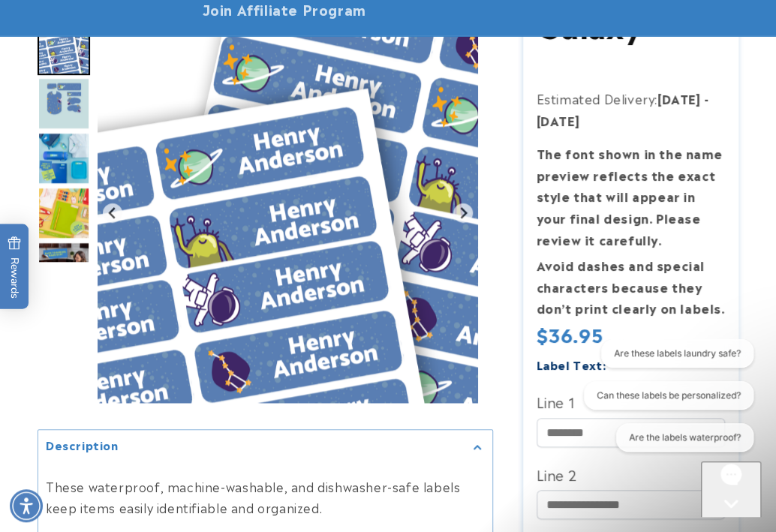
click at [571, 398] on iframe at bounding box center [666, 401] width 190 height 125
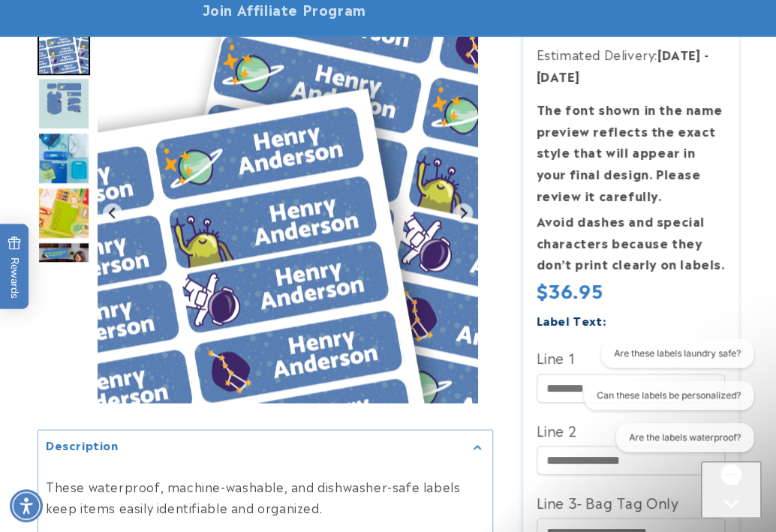
scroll to position [409, 0]
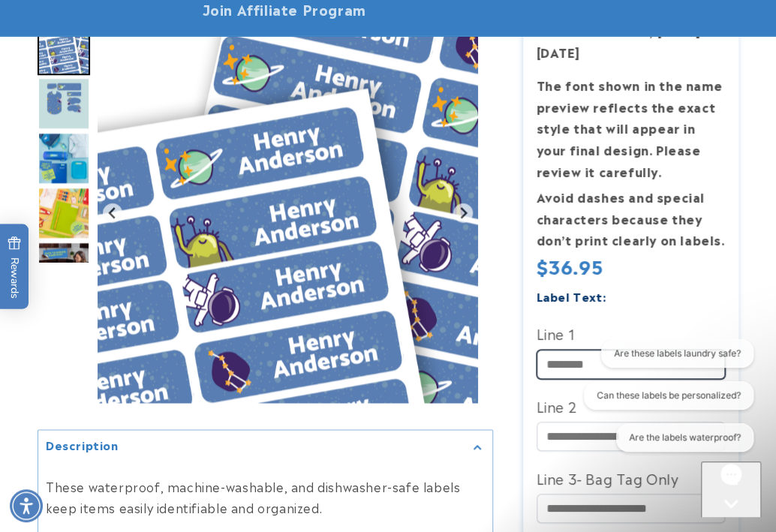
click at [555, 350] on input "Line 1" at bounding box center [630, 364] width 189 height 29
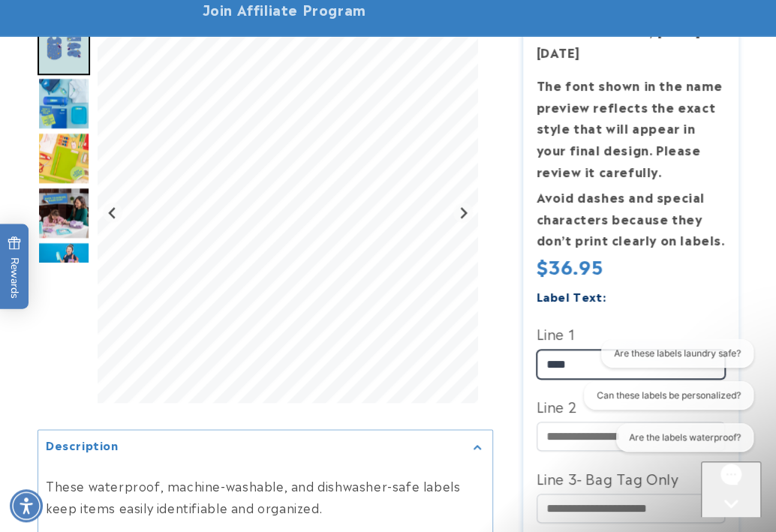
type input "****"
click at [736, 522] on icon "Close gorgias live chat" at bounding box center [730, 529] width 14 height 14
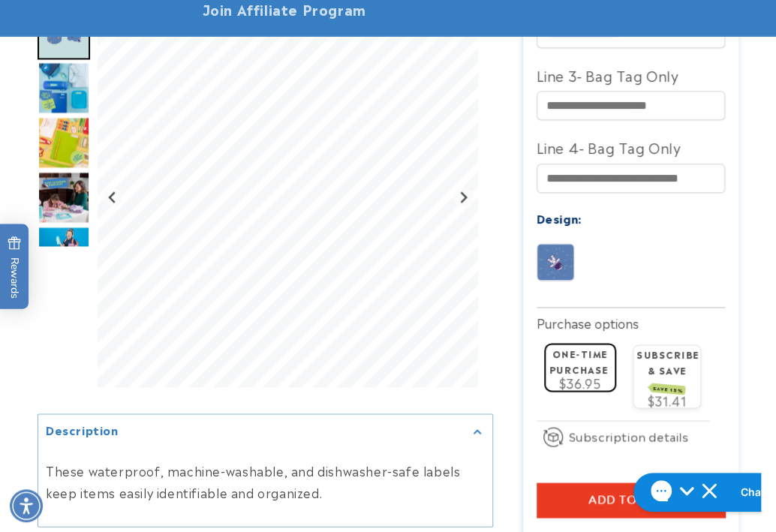
scroll to position [886, 0]
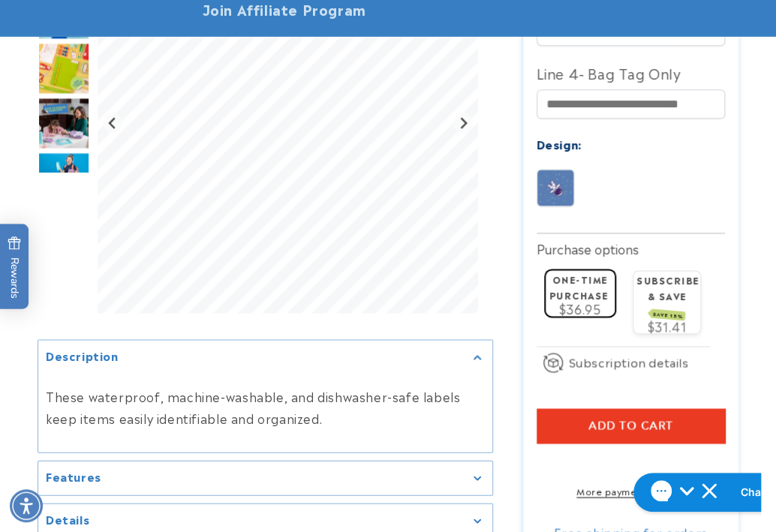
click at [568, 408] on button "Add to cart" at bounding box center [630, 425] width 189 height 35
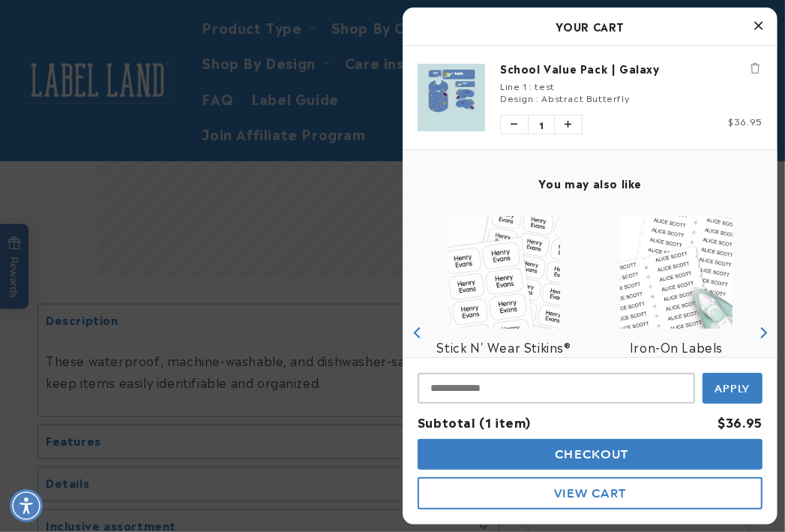
click at [761, 27] on icon "Close Cart" at bounding box center [759, 26] width 8 height 14
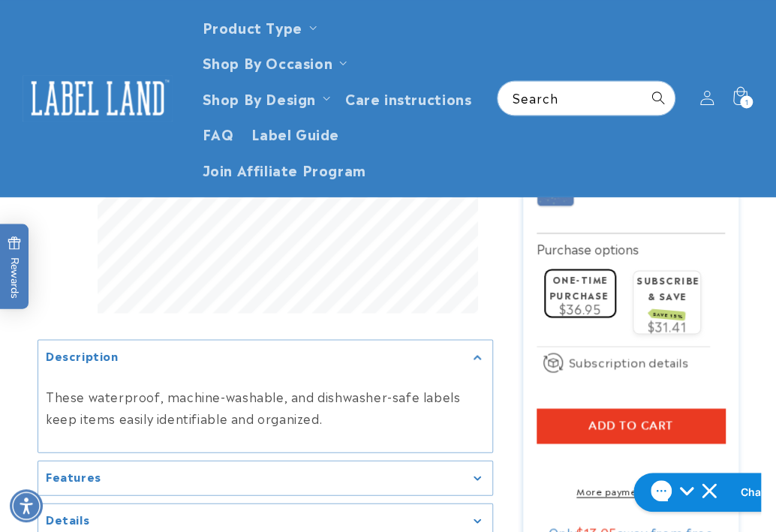
click at [72, 85] on img at bounding box center [98, 97] width 150 height 47
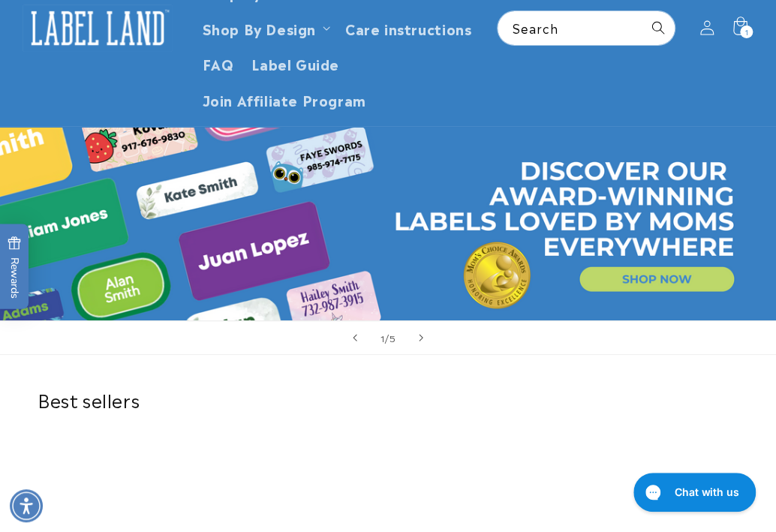
scroll to position [272, 0]
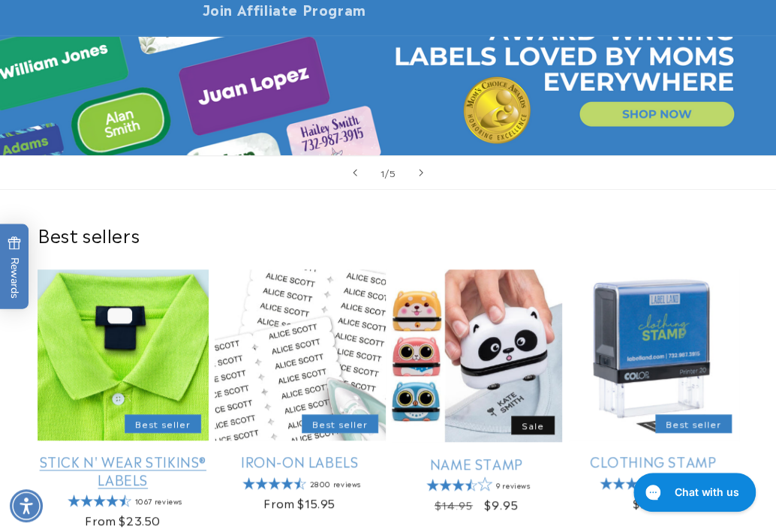
click at [97, 452] on link "Stick N' Wear Stikins® Labels" at bounding box center [123, 469] width 171 height 35
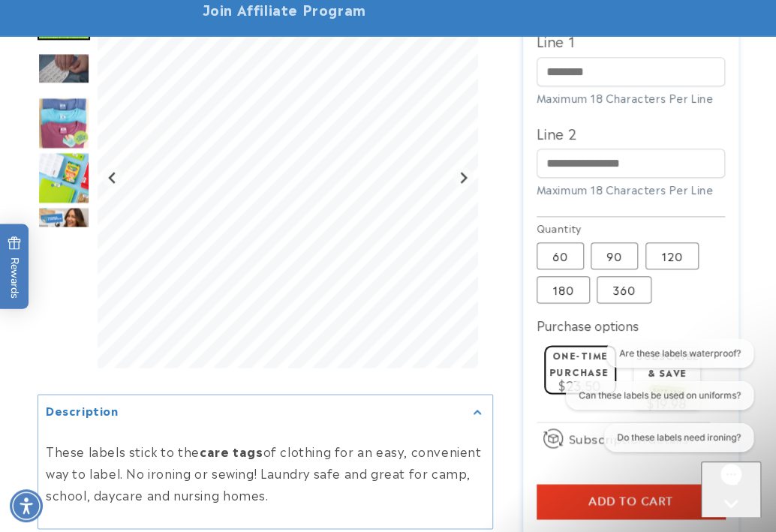
click at [738, 522] on div "Close gorgias live chat" at bounding box center [731, 531] width 48 height 19
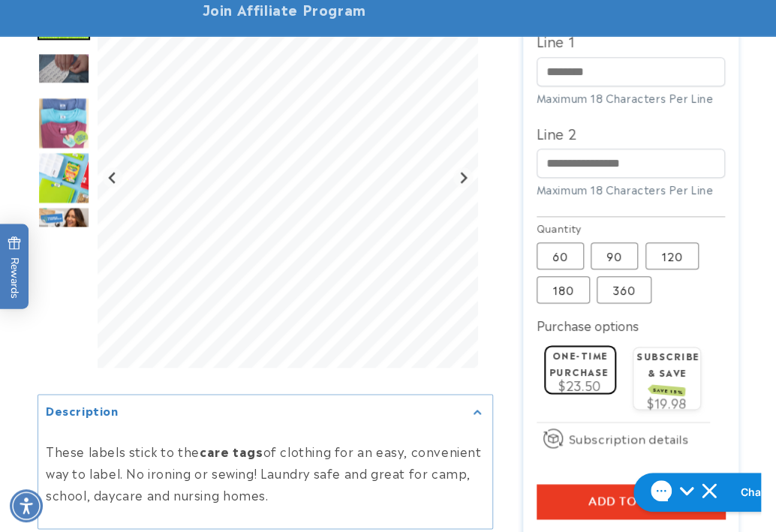
click at [763, 316] on div at bounding box center [388, 80] width 776 height 1152
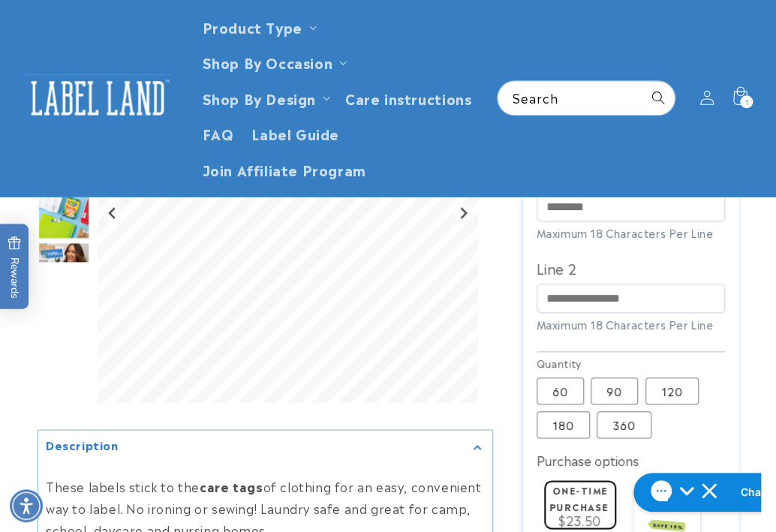
scroll to position [614, 0]
click at [572, 194] on input "Line 1" at bounding box center [630, 208] width 189 height 29
paste input "****"
type input "****"
drag, startPoint x: 755, startPoint y: 291, endPoint x: 644, endPoint y: 279, distance: 112.4
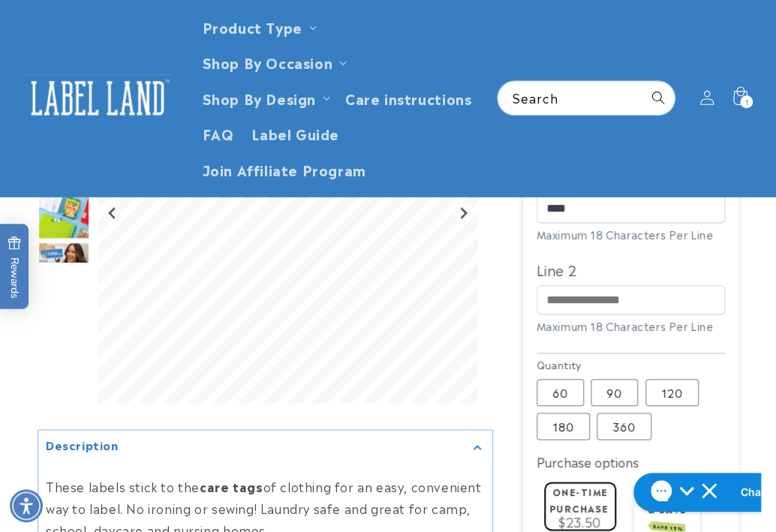
click at [755, 291] on div at bounding box center [388, 217] width 776 height 1152
click at [603, 285] on input "Line 2" at bounding box center [630, 299] width 189 height 29
paste input "**********"
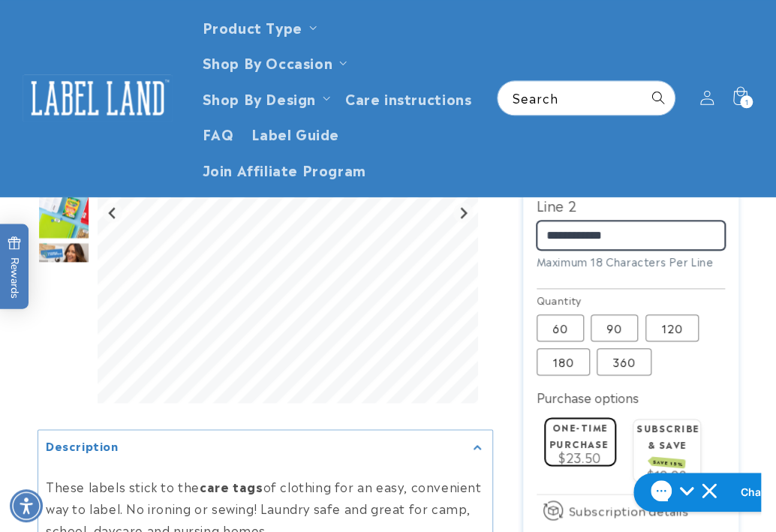
scroll to position [750, 0]
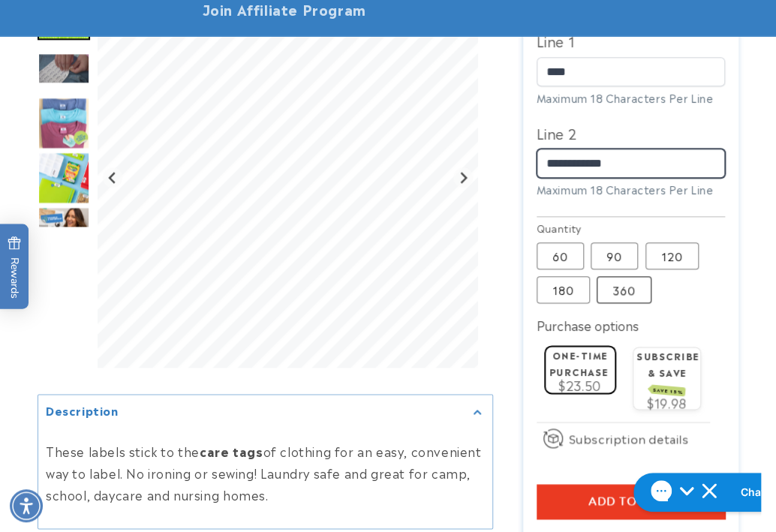
type input "**********"
click at [630, 276] on label "360 Variant sold out or unavailable" at bounding box center [623, 289] width 55 height 27
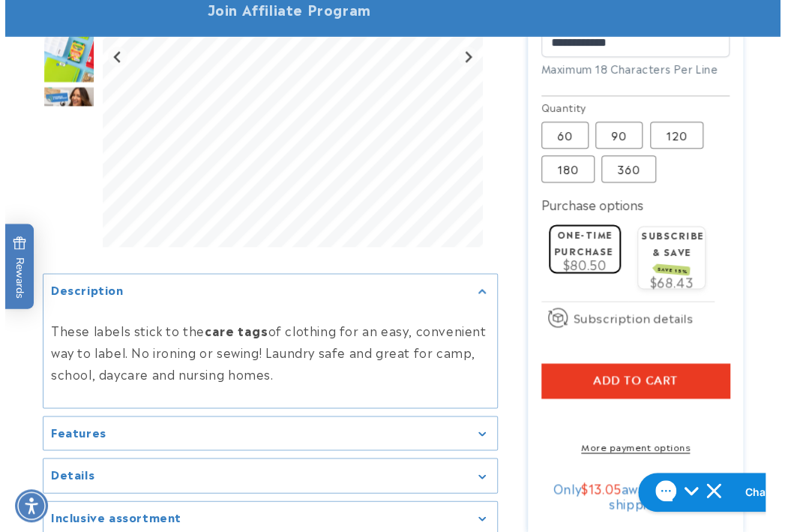
scroll to position [886, 0]
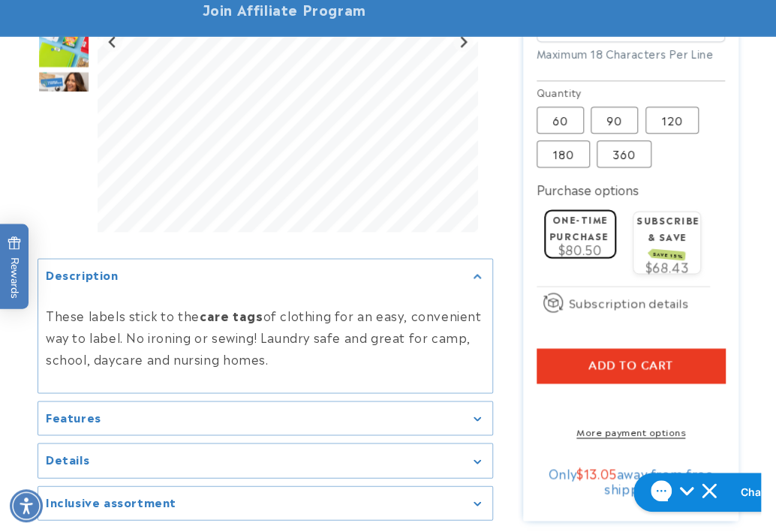
click at [570, 348] on button "Add to cart" at bounding box center [630, 365] width 189 height 35
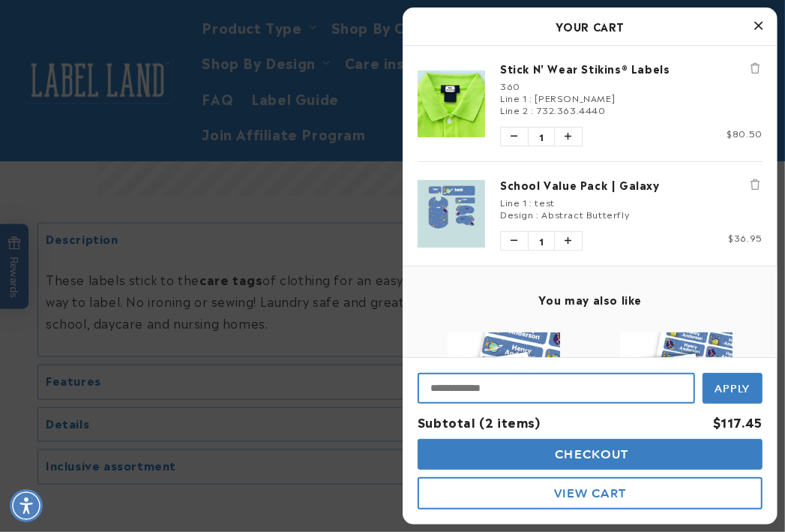
click at [515, 392] on input "Input Discount" at bounding box center [557, 388] width 278 height 31
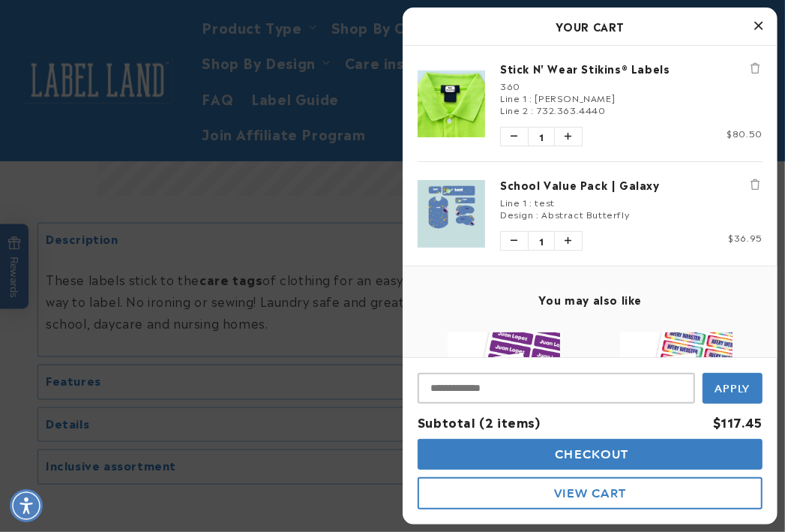
click at [751, 187] on icon "Remove School Value Pack | Galaxy" at bounding box center [755, 184] width 9 height 11
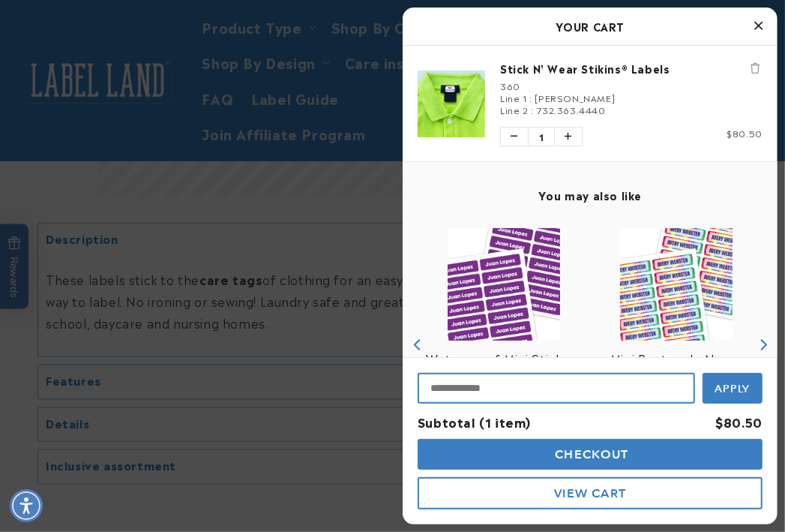
click at [465, 383] on input "Input Discount" at bounding box center [557, 388] width 278 height 31
paste input "*****"
type input "*****"
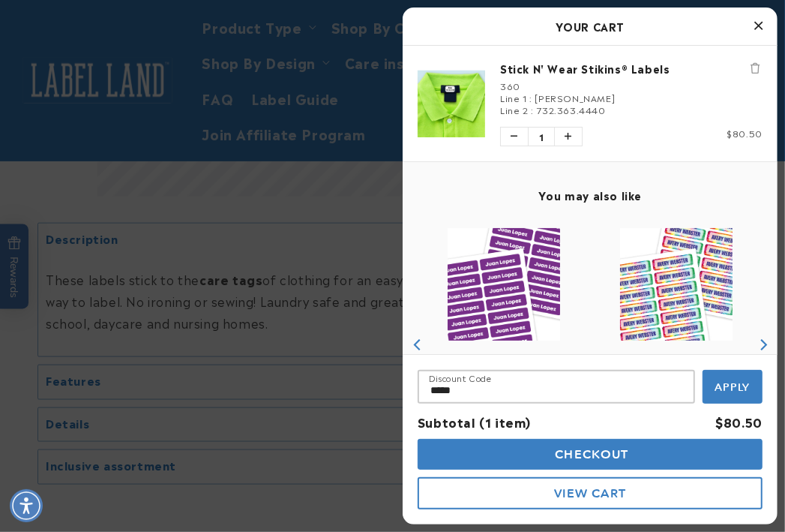
click at [726, 389] on span "Apply" at bounding box center [733, 387] width 35 height 14
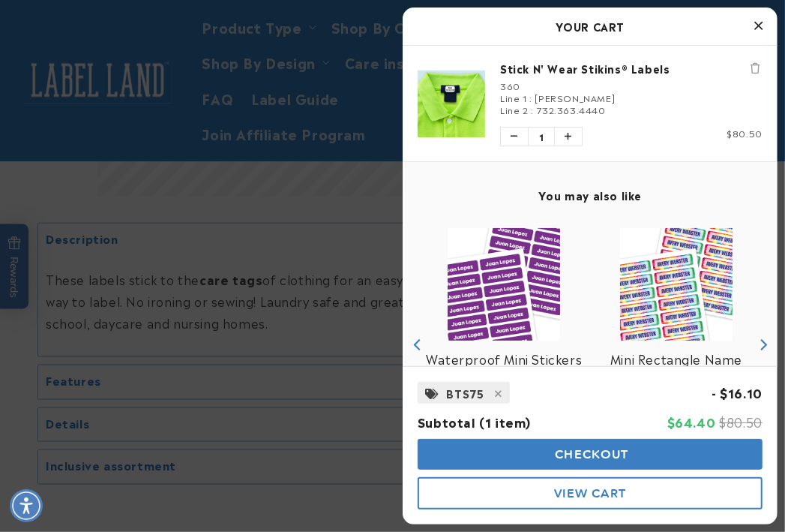
click at [573, 451] on span "Checkout" at bounding box center [590, 454] width 77 height 14
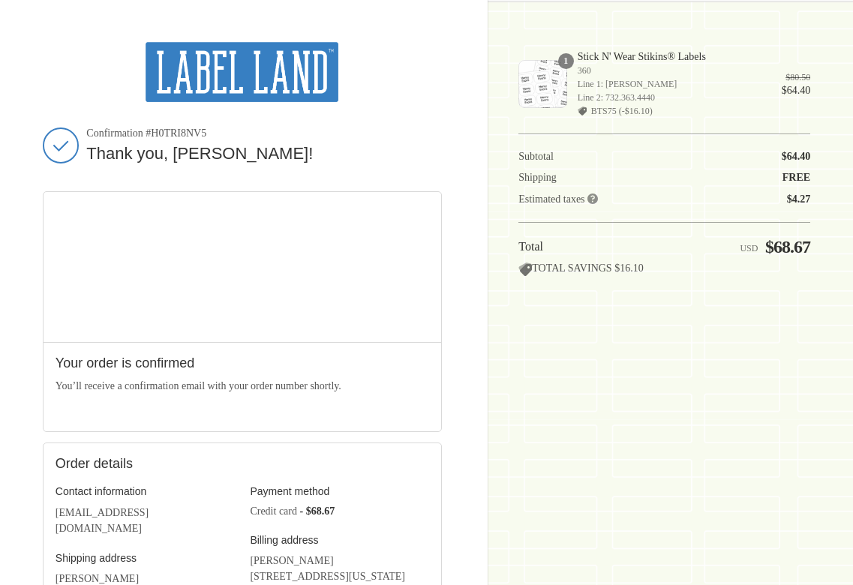
click at [830, 437] on div "Thank you for your purchase! Confirmation #H0TRI8NV5 Thank you, Miriam! Your or…" at bounding box center [426, 439] width 853 height 878
drag, startPoint x: 248, startPoint y: 78, endPoint x: 258, endPoint y: 70, distance: 12.8
click at [248, 78] on img at bounding box center [242, 72] width 193 height 60
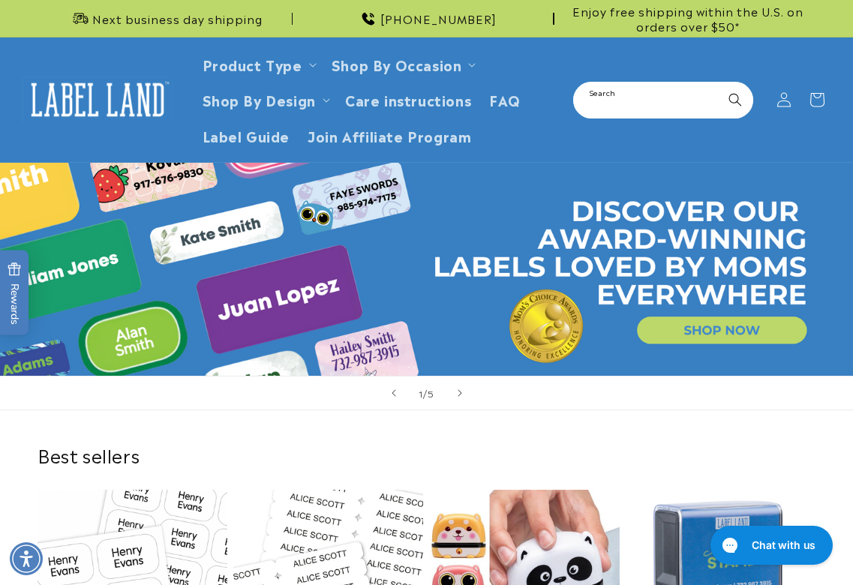
click at [667, 98] on input "Search" at bounding box center [663, 100] width 177 height 34
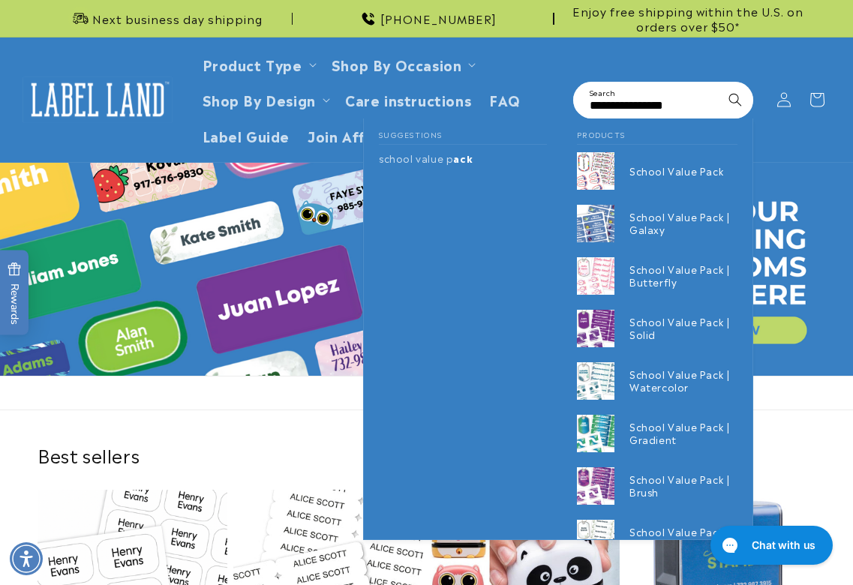
scroll to position [0, 17]
type input "**********"
click at [719, 83] on button "Search" at bounding box center [735, 99] width 33 height 33
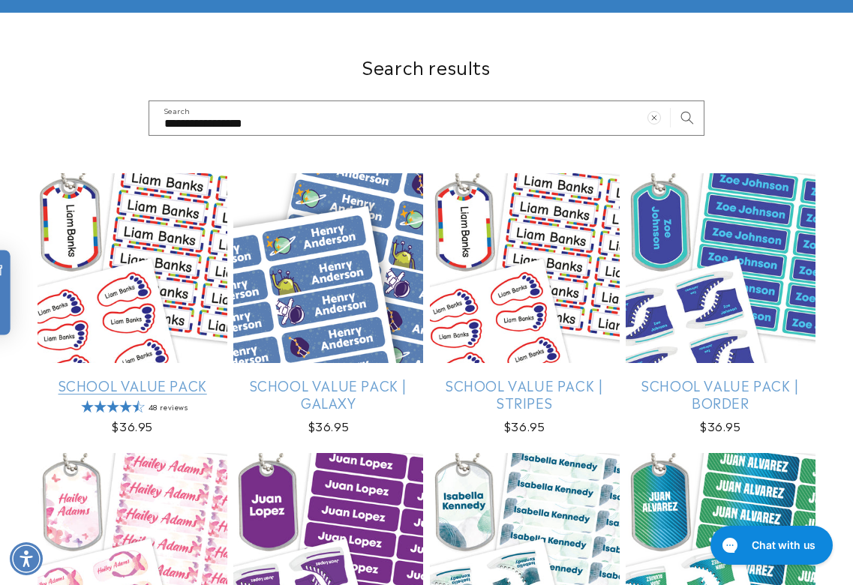
click at [113, 377] on link "School Value Pack" at bounding box center [133, 385] width 190 height 17
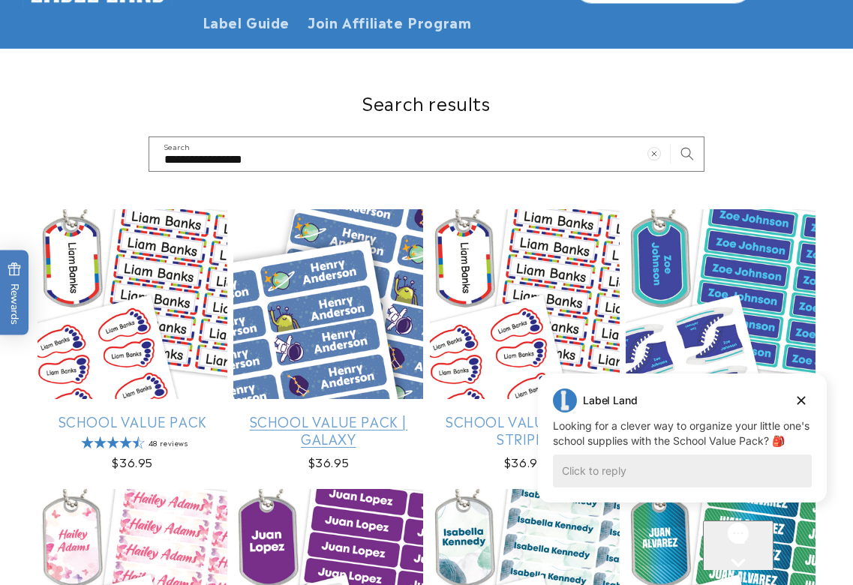
click at [370, 413] on link "School Value Pack | Galaxy" at bounding box center [328, 430] width 190 height 35
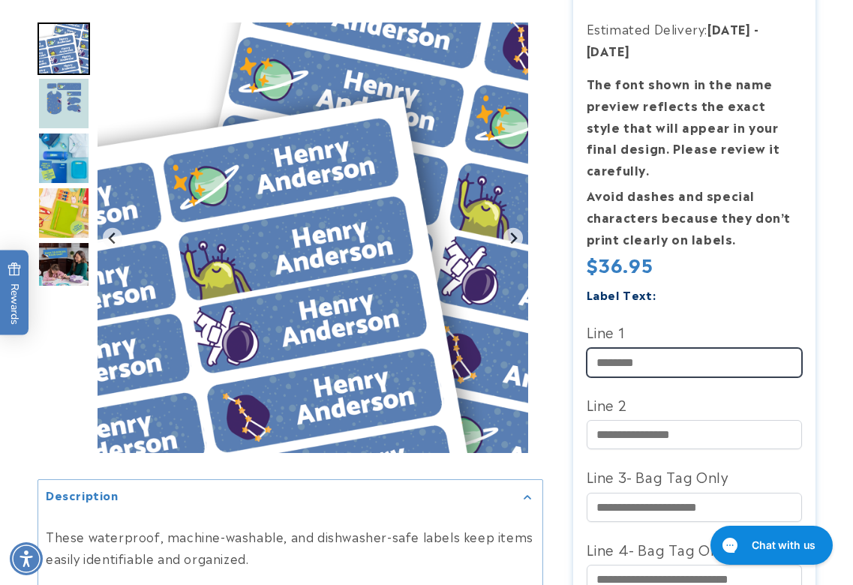
click at [626, 373] on input "Line 1" at bounding box center [695, 362] width 216 height 29
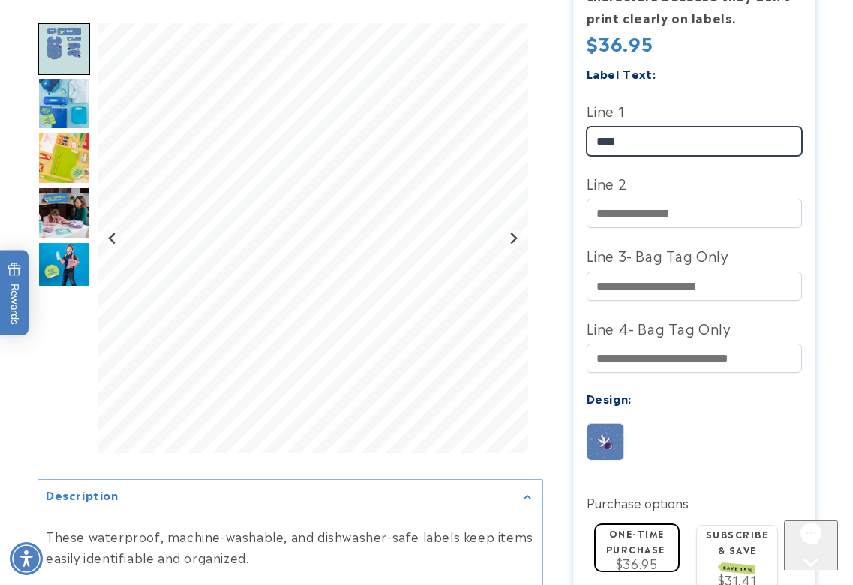
scroll to position [525, 0]
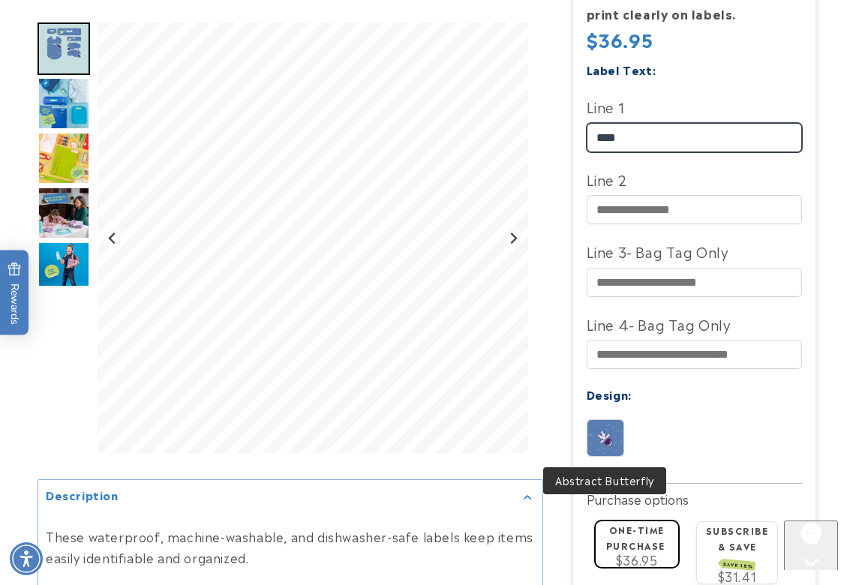
type input "****"
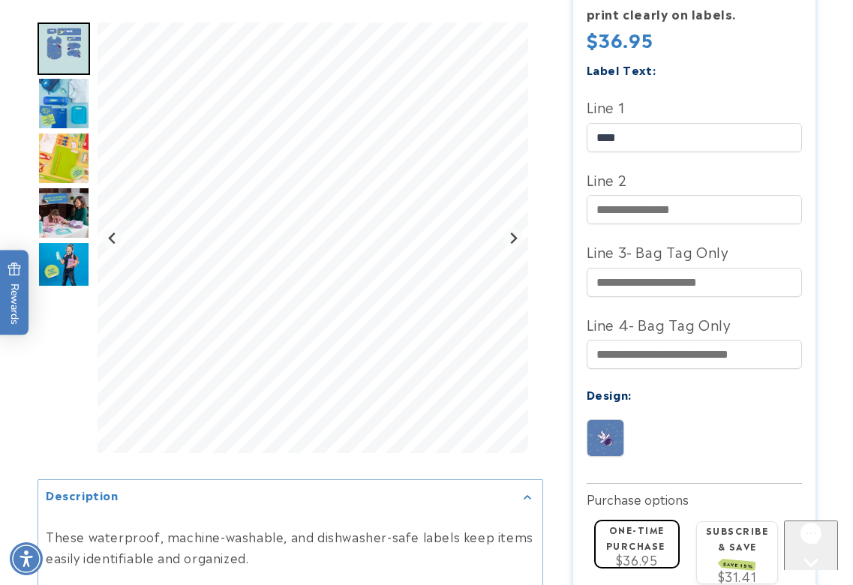
click at [603, 446] on img at bounding box center [605, 438] width 36 height 36
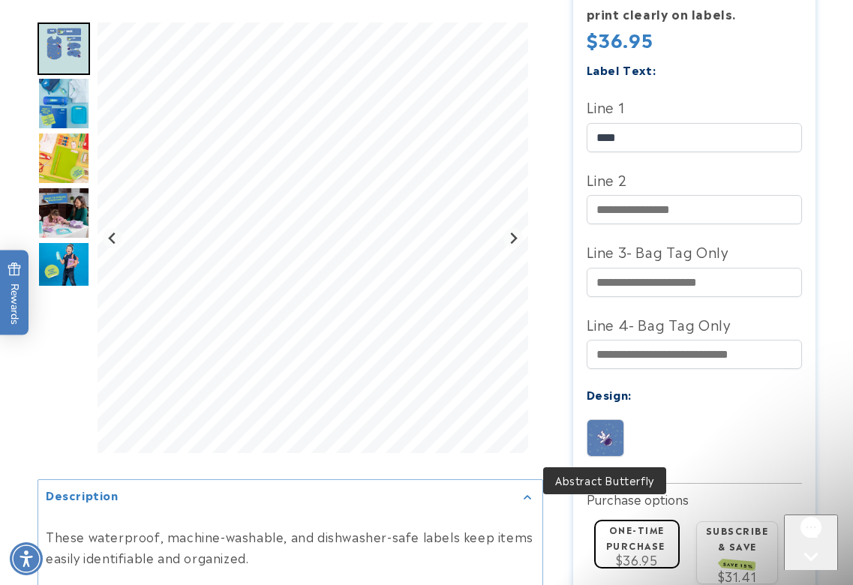
scroll to position [0, 0]
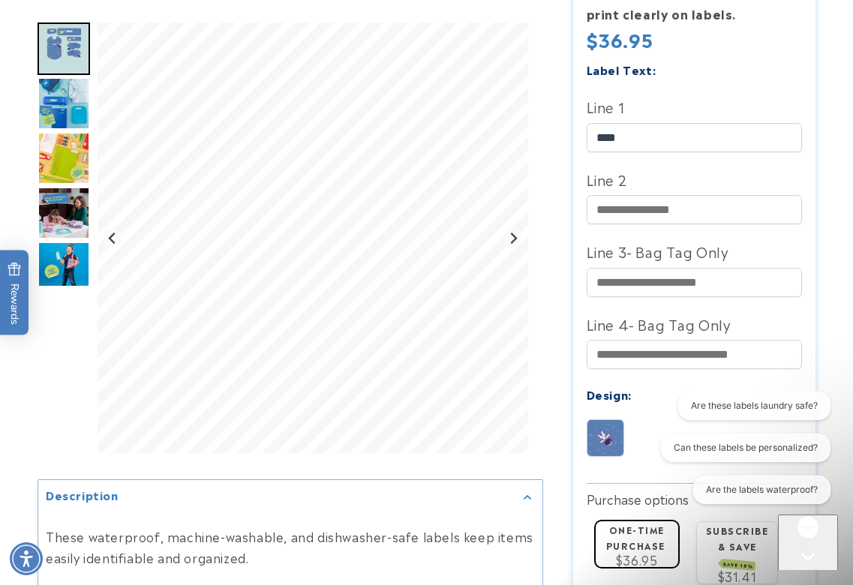
click at [842, 210] on div at bounding box center [426, 244] width 853 height 1172
click at [47, 376] on div "Gallery Viewer" at bounding box center [64, 242] width 53 height 438
click at [52, 406] on div "Gallery Viewer" at bounding box center [64, 242] width 53 height 438
click at [54, 391] on div "Gallery Viewer" at bounding box center [64, 242] width 53 height 438
click at [837, 285] on div at bounding box center [426, 244] width 853 height 1172
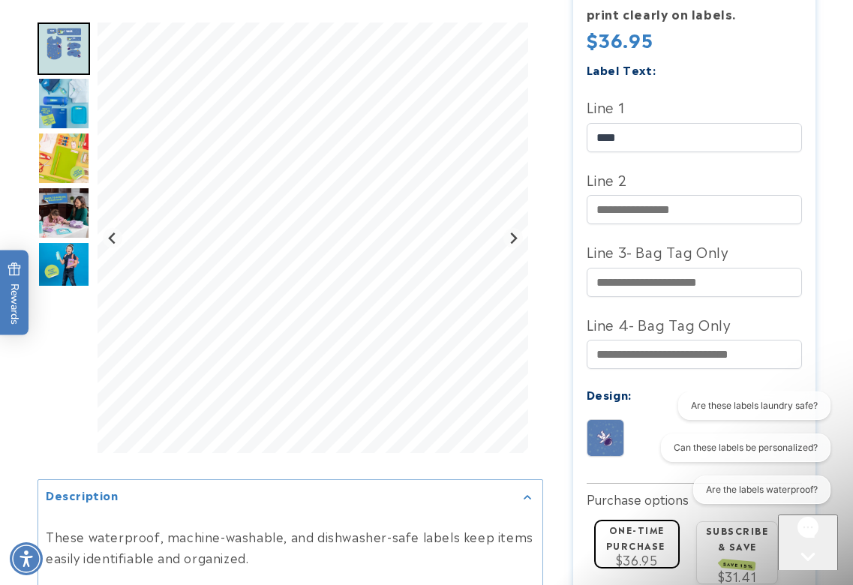
click at [811, 575] on icon "Close gorgias live chat" at bounding box center [807, 582] width 14 height 14
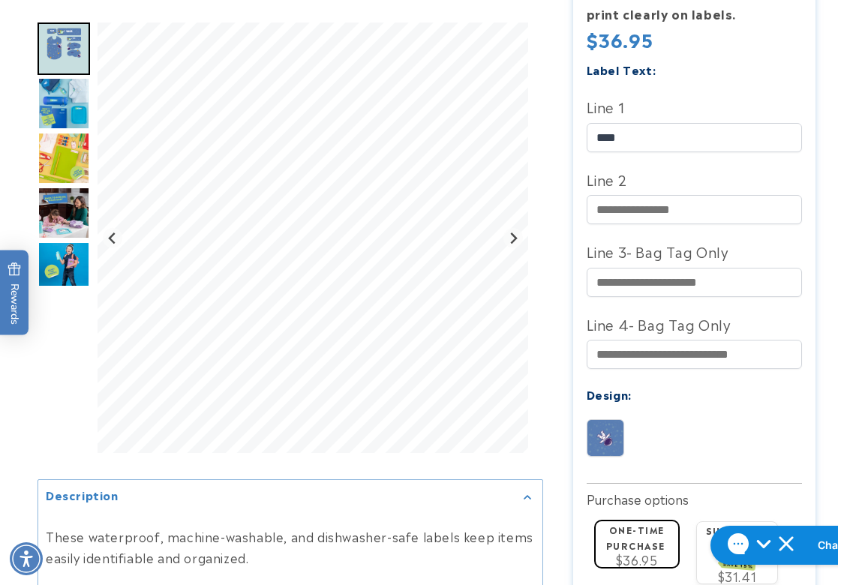
click at [827, 396] on div at bounding box center [426, 244] width 853 height 1172
click at [829, 122] on div at bounding box center [426, 244] width 853 height 1172
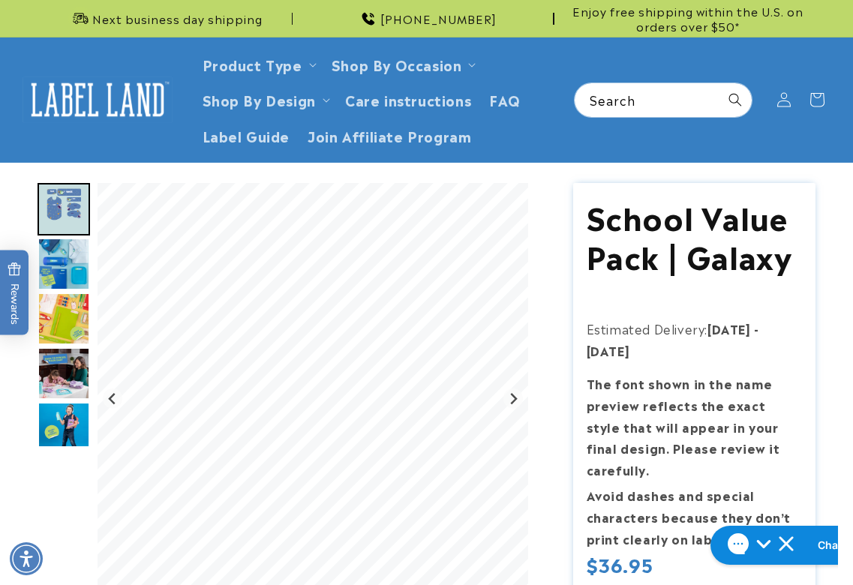
click at [59, 101] on img at bounding box center [98, 100] width 150 height 47
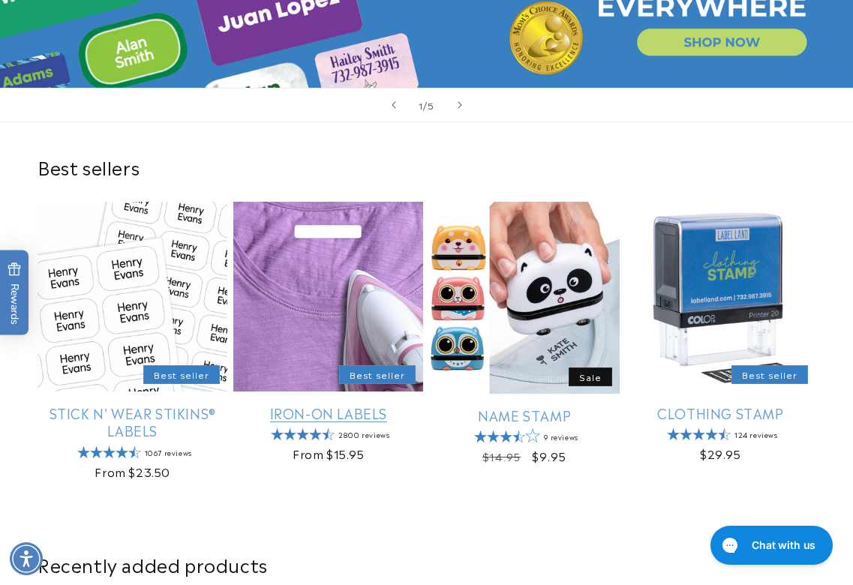
scroll to position [375, 0]
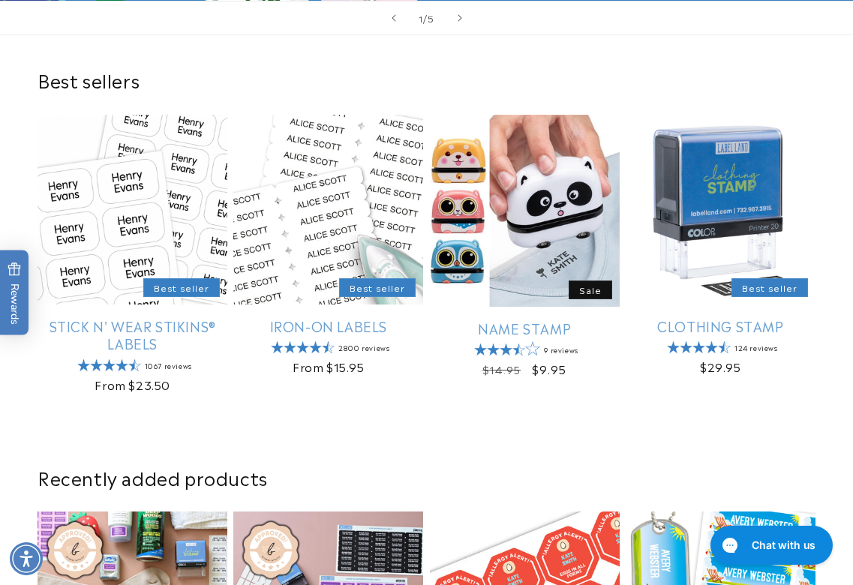
click at [413, 56] on div "Best sellers Stick N' Wear Stikins® Labels Best seller Stick N' Wear Stikins® L…" at bounding box center [426, 233] width 853 height 397
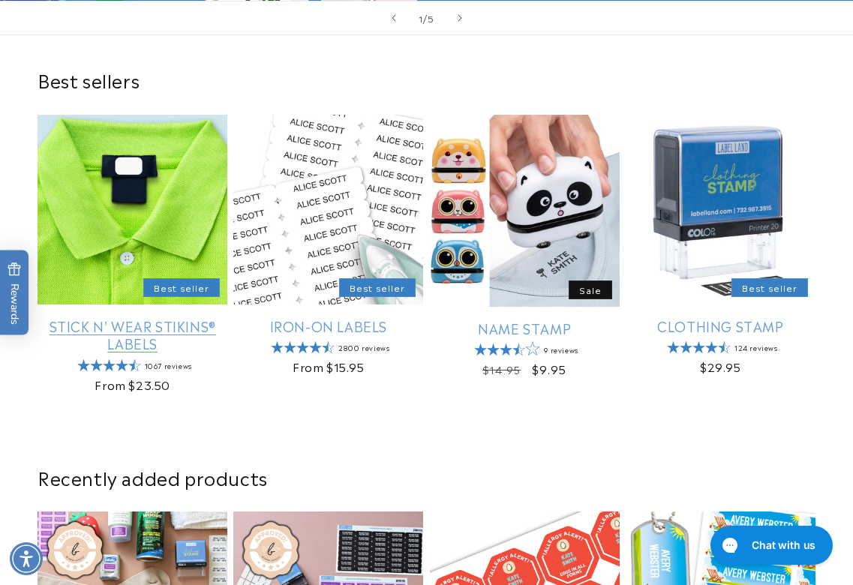
click at [134, 317] on link "Stick N' Wear Stikins® Labels" at bounding box center [133, 334] width 190 height 35
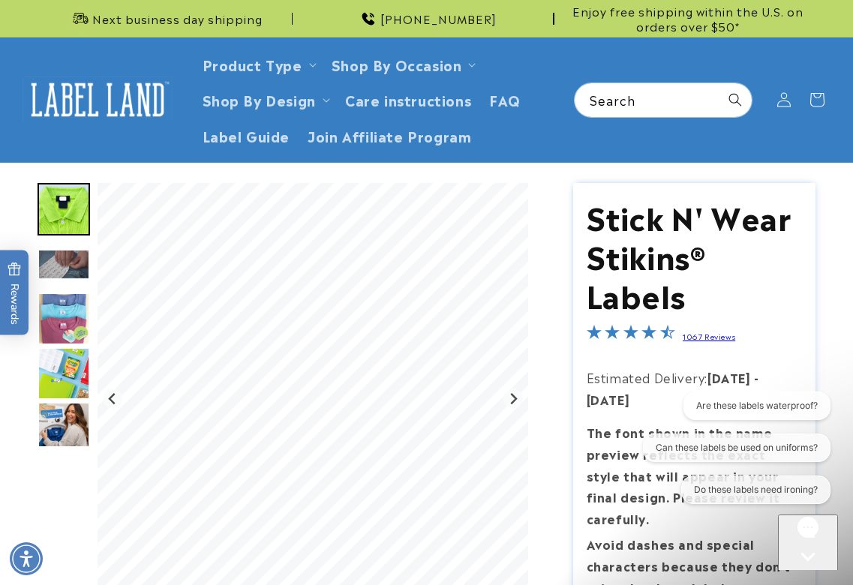
click at [810, 575] on icon "Open gorgias live chat" at bounding box center [807, 582] width 14 height 14
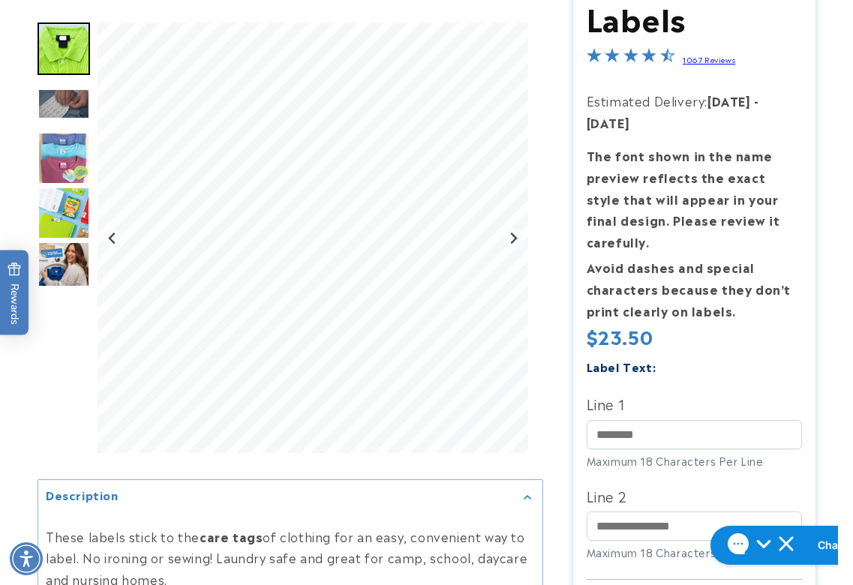
scroll to position [450, 0]
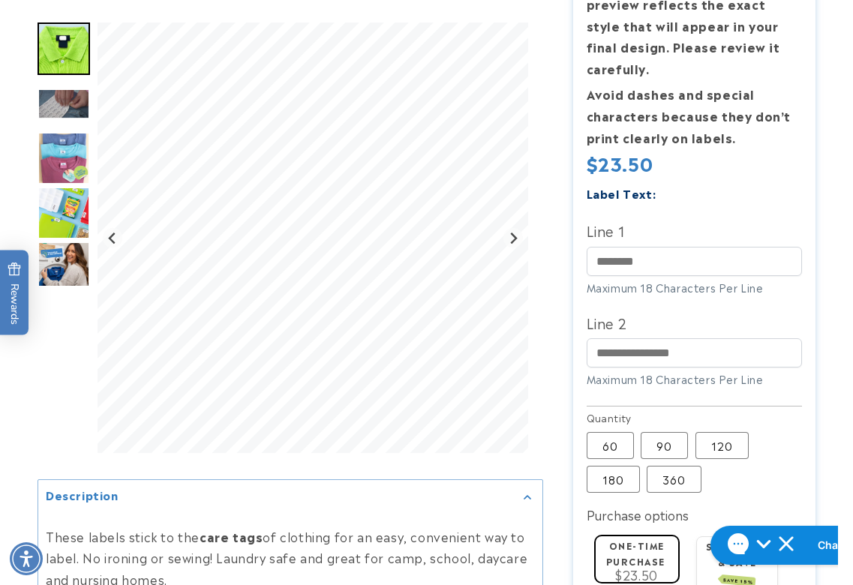
click at [842, 173] on div at bounding box center [426, 289] width 853 height 1113
click at [68, 314] on div "Gallery Viewer" at bounding box center [64, 242] width 53 height 438
click at [835, 192] on div at bounding box center [426, 289] width 853 height 1113
click at [69, 341] on div "Gallery Viewer" at bounding box center [64, 242] width 53 height 438
click at [839, 244] on div at bounding box center [426, 289] width 853 height 1113
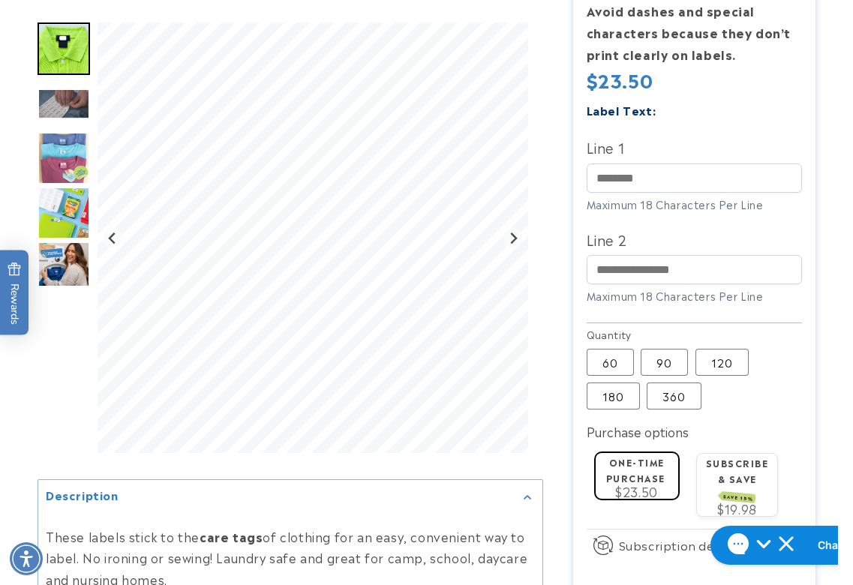
scroll to position [675, 0]
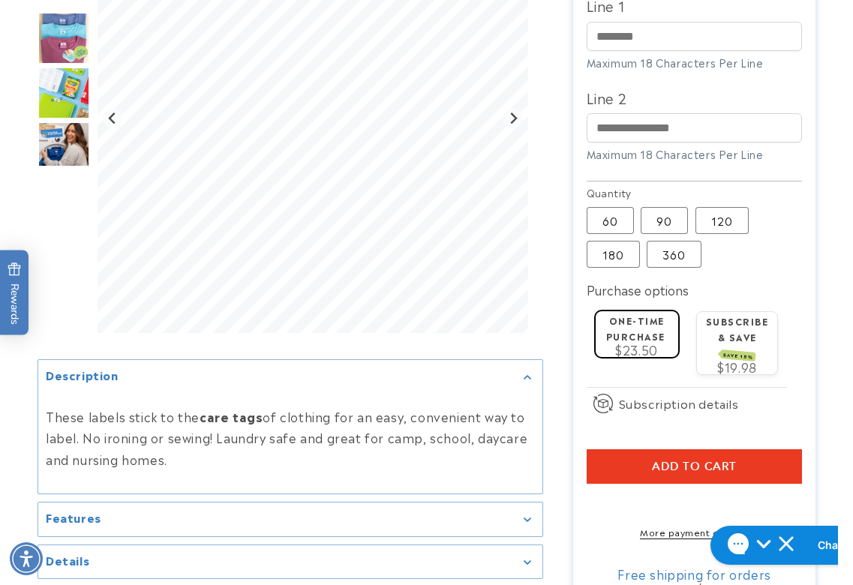
click at [50, 219] on div "Gallery Viewer" at bounding box center [64, 121] width 53 height 438
click at [59, 206] on div "Gallery Viewer" at bounding box center [64, 121] width 53 height 438
click at [828, 209] on div at bounding box center [426, 64] width 853 height 1113
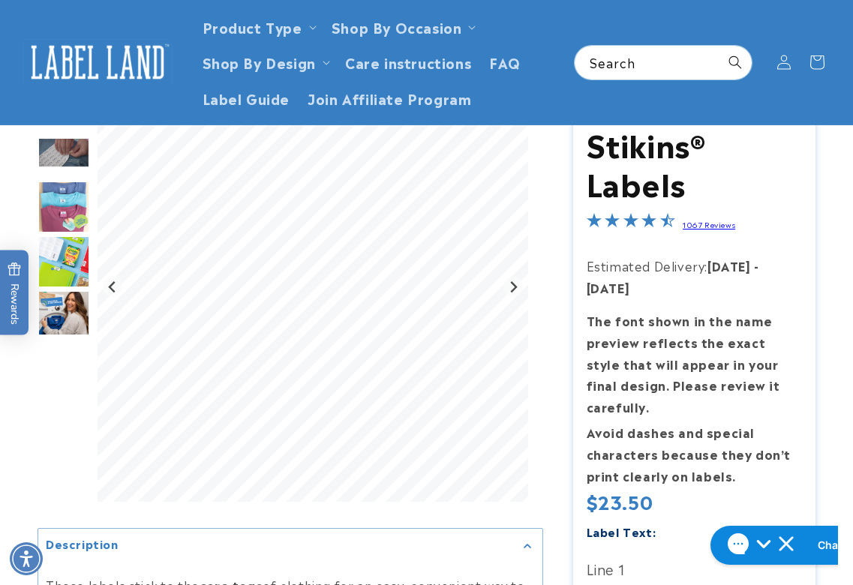
scroll to position [75, 0]
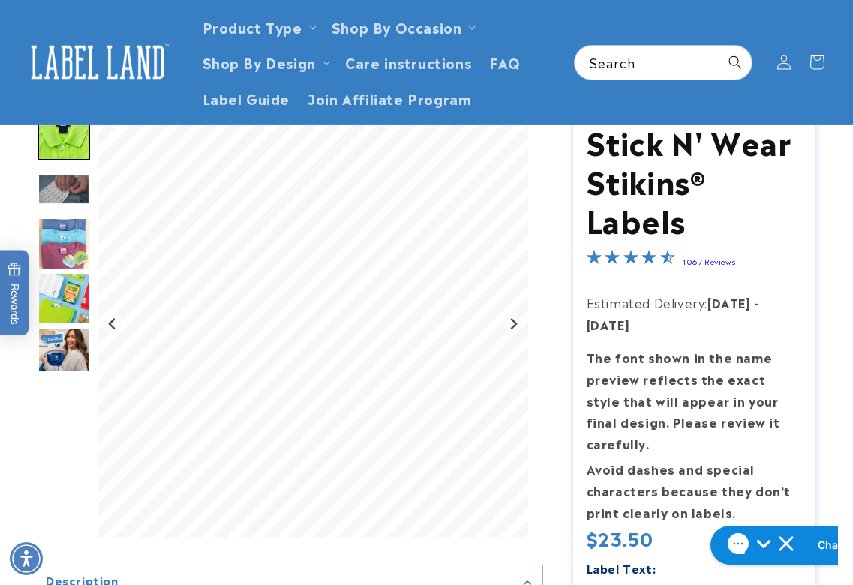
click at [63, 56] on img at bounding box center [98, 62] width 150 height 47
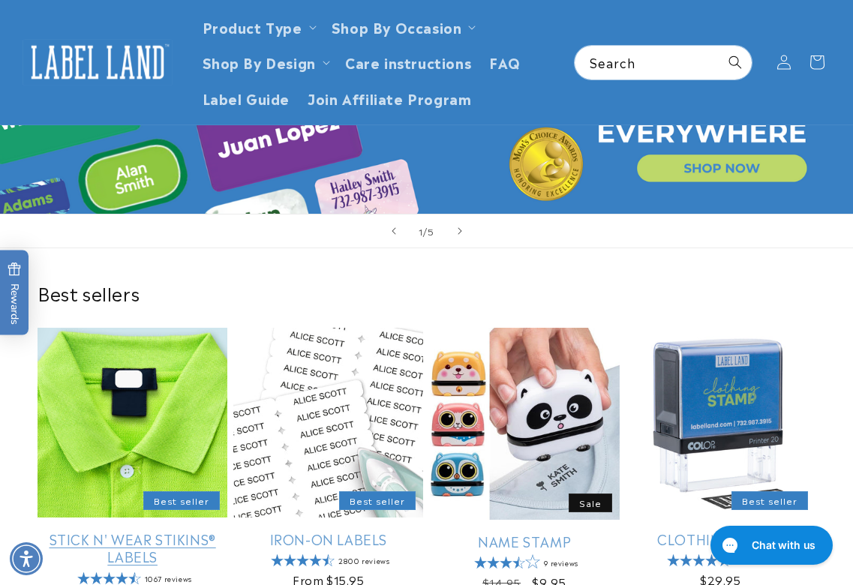
scroll to position [300, 0]
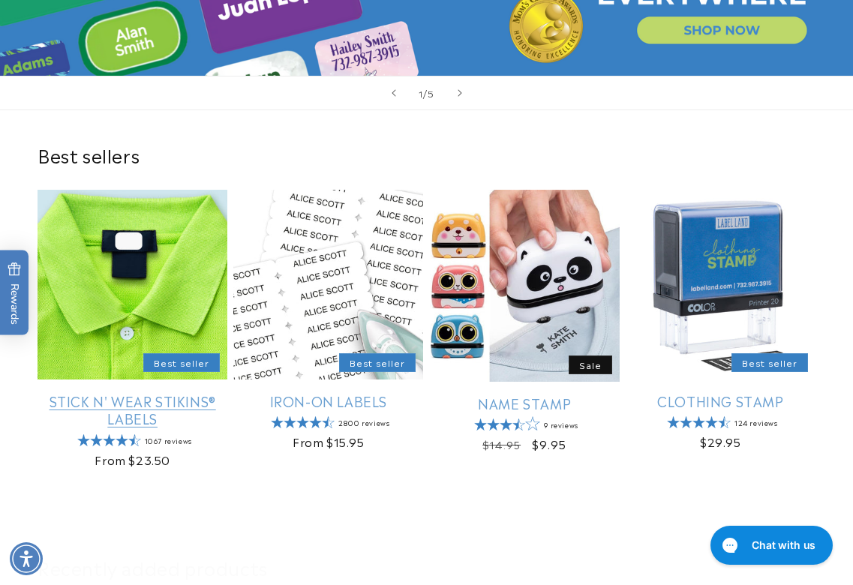
click at [114, 392] on link "Stick N' Wear Stikins® Labels" at bounding box center [133, 409] width 190 height 35
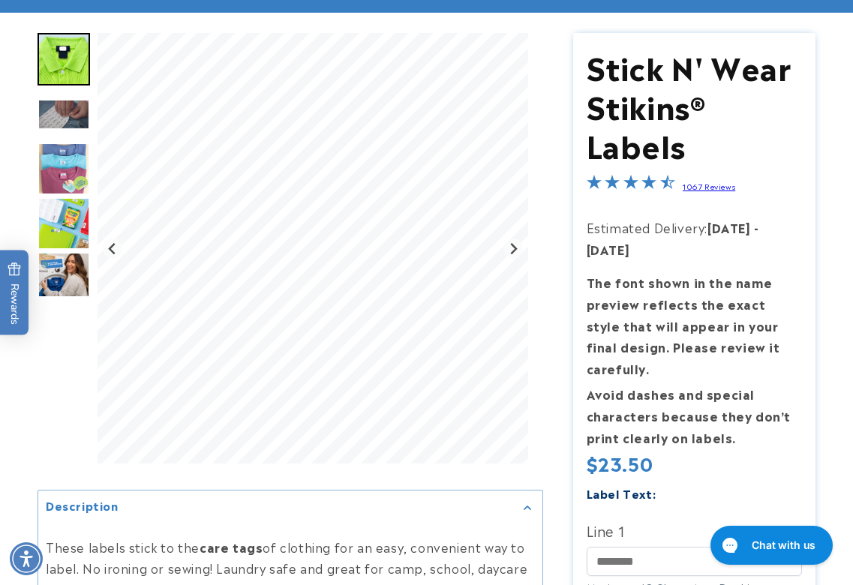
scroll to position [375, 0]
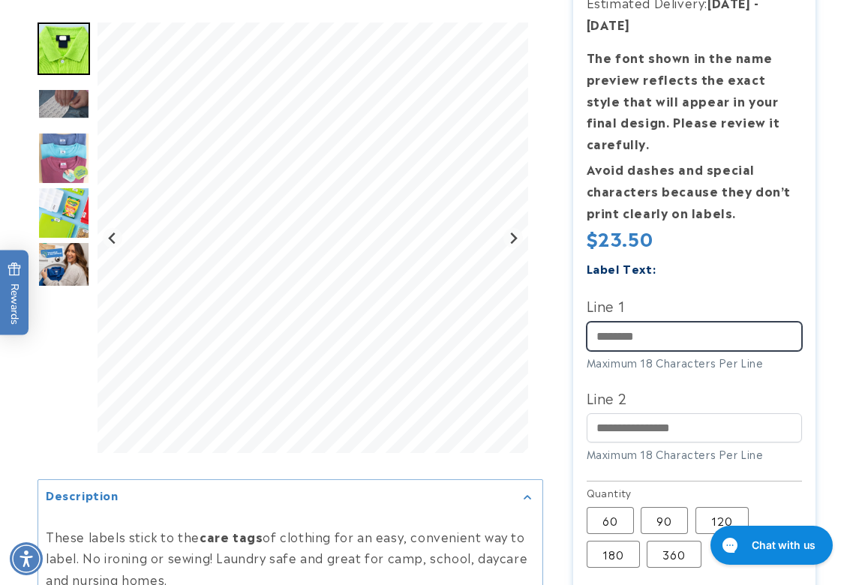
click at [704, 347] on input "Line 1" at bounding box center [695, 336] width 216 height 29
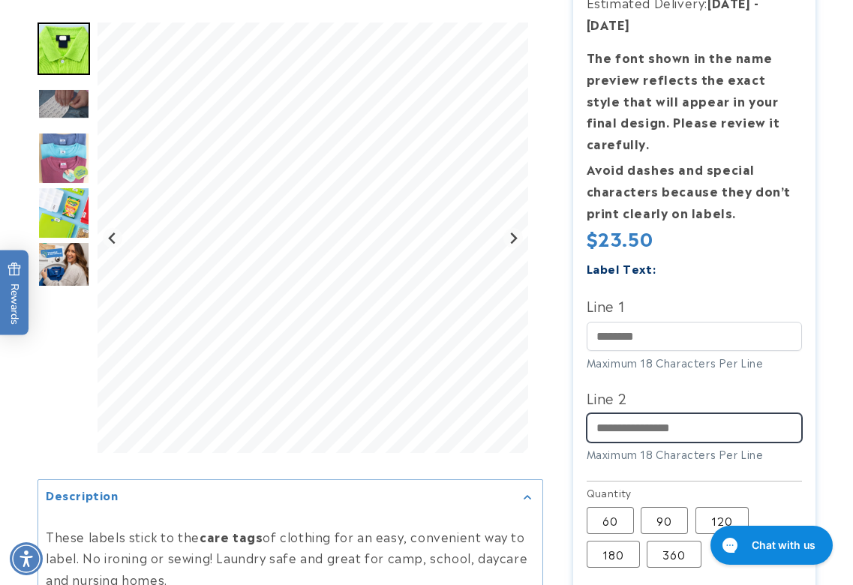
click at [647, 422] on input "Line 2" at bounding box center [695, 427] width 216 height 29
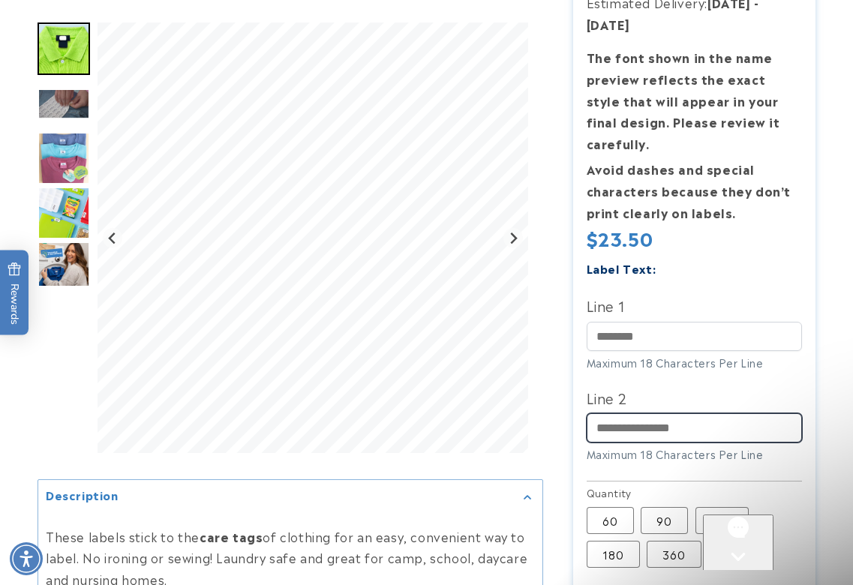
scroll to position [0, 0]
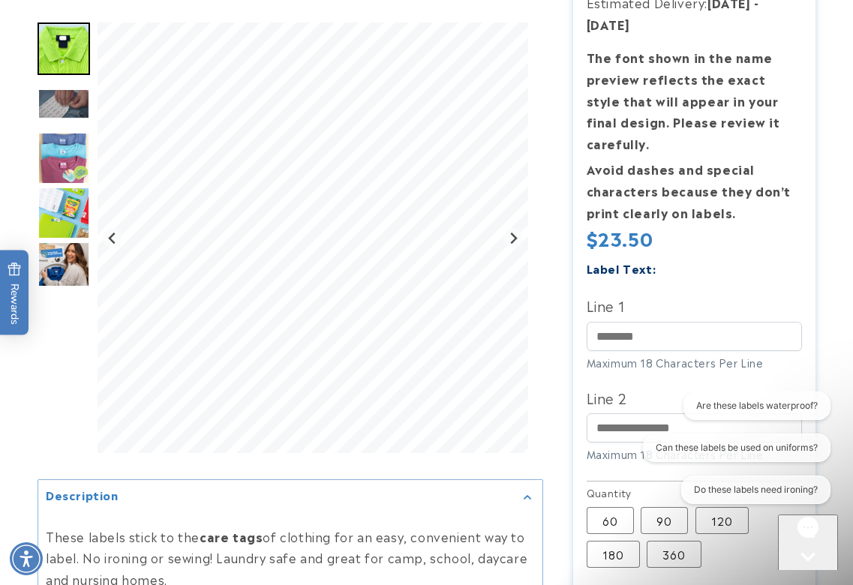
click at [804, 575] on icon "Open gorgias live chat" at bounding box center [807, 582] width 15 height 15
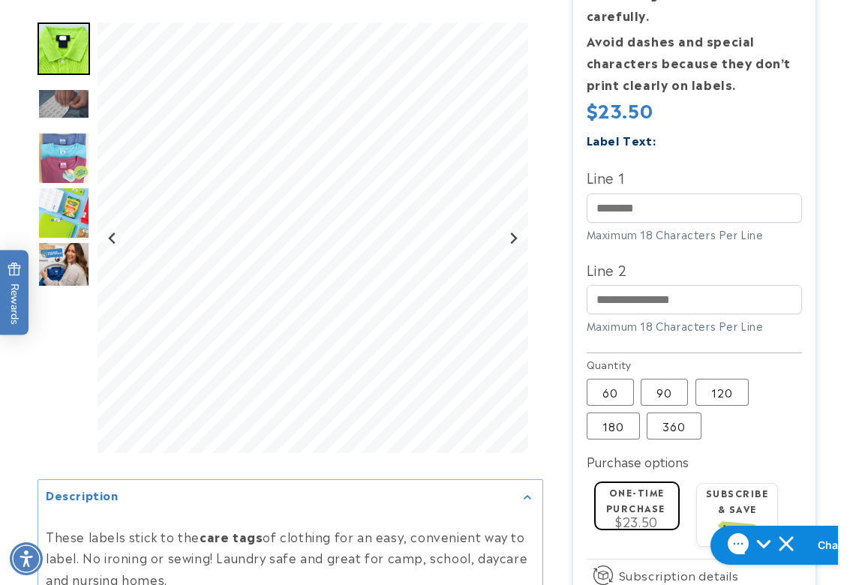
scroll to position [525, 0]
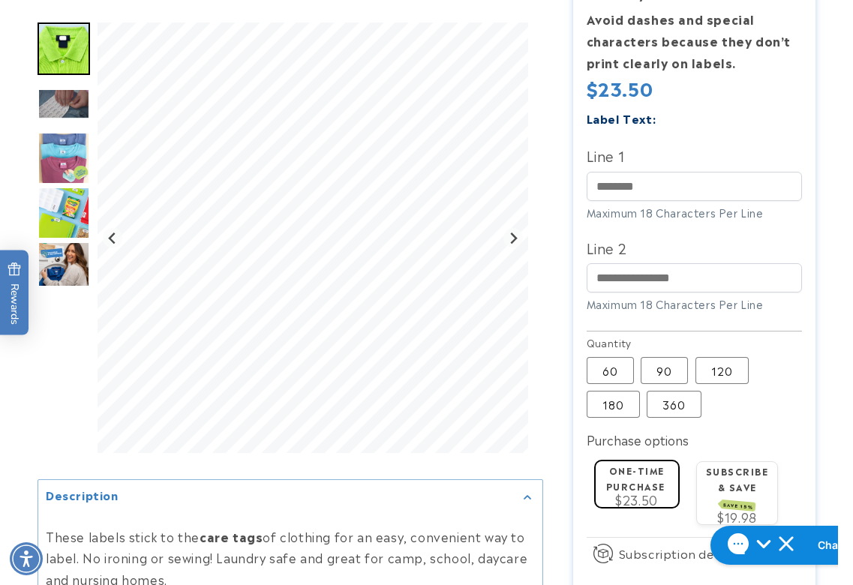
click at [830, 386] on div at bounding box center [426, 214] width 853 height 1113
click at [639, 192] on input "Line 1" at bounding box center [695, 186] width 216 height 29
click at [832, 275] on div at bounding box center [426, 214] width 853 height 1113
click at [627, 404] on label "180 Variant sold out or unavailable" at bounding box center [613, 404] width 53 height 27
